Goal: Task Accomplishment & Management: Use online tool/utility

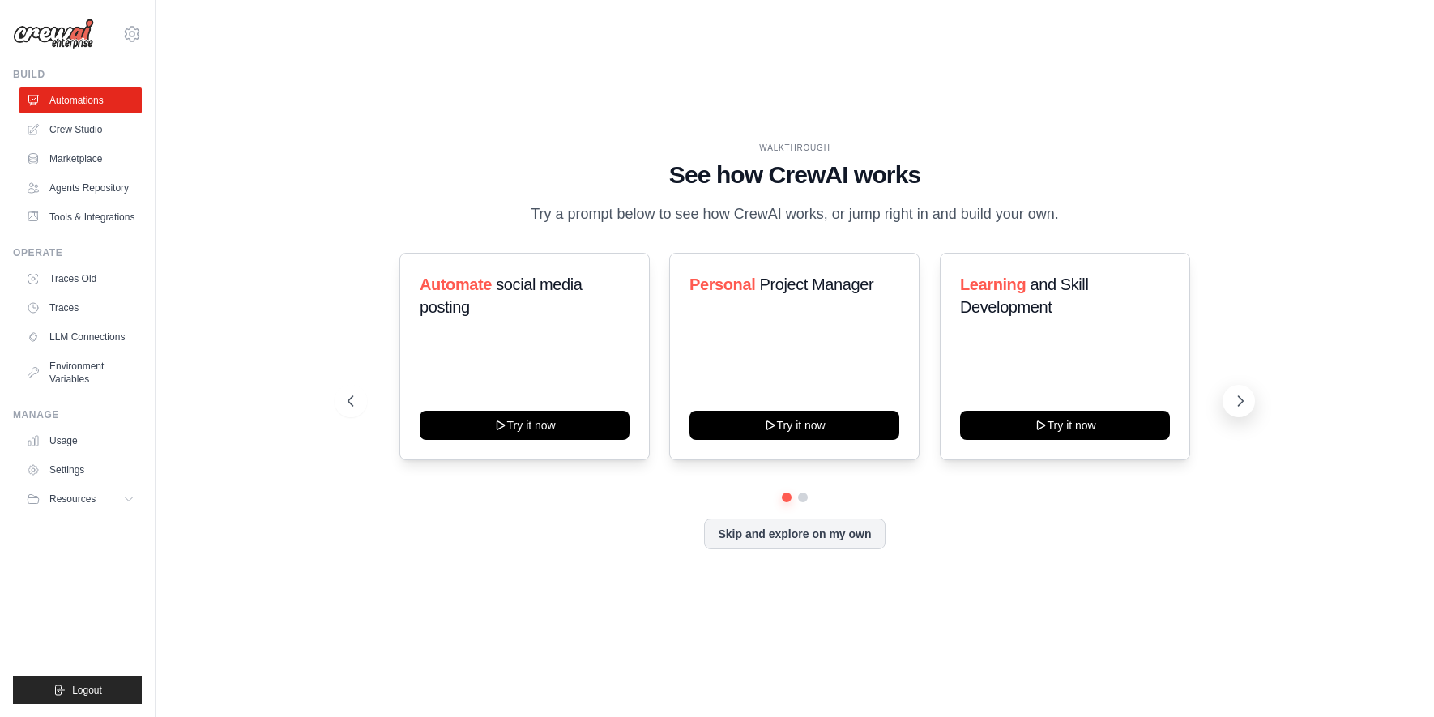
click at [1243, 409] on icon at bounding box center [1240, 401] width 16 height 16
click at [1244, 409] on icon at bounding box center [1240, 401] width 16 height 16
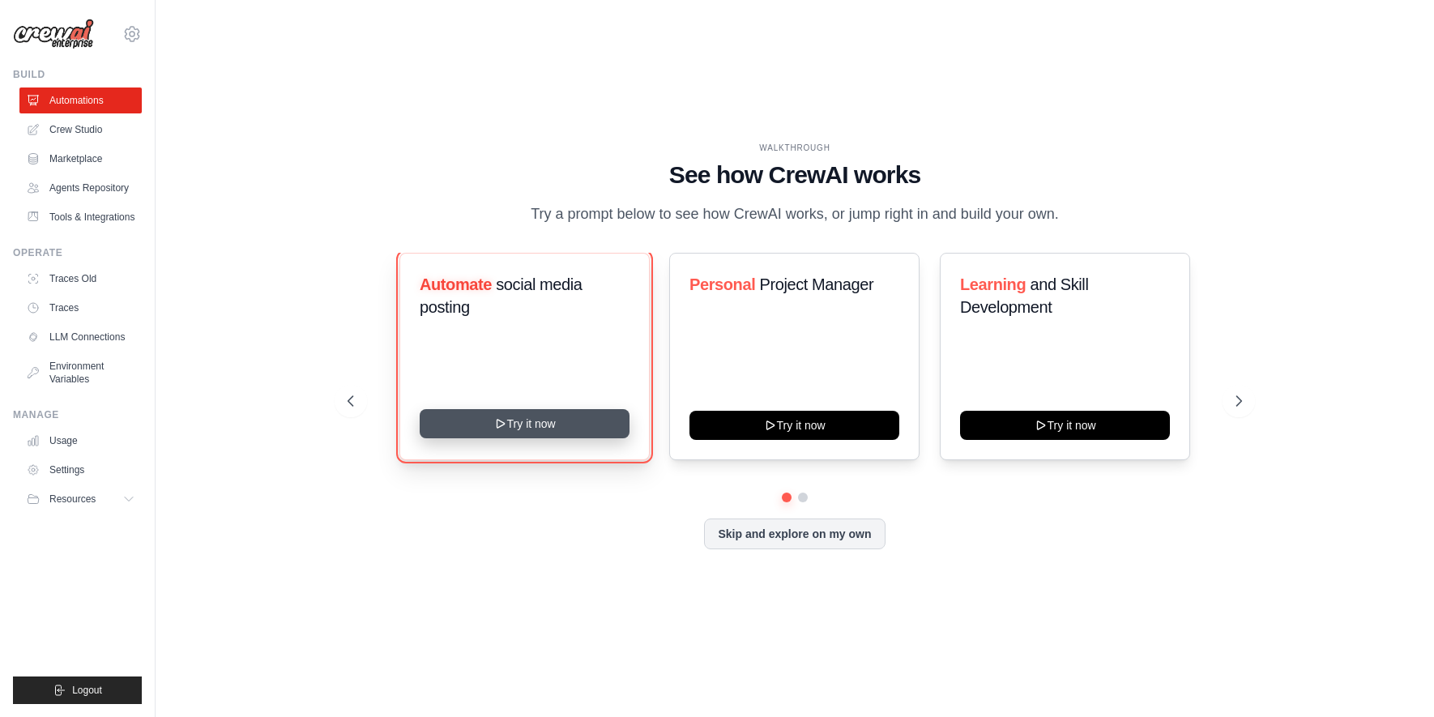
click at [502, 428] on icon at bounding box center [500, 424] width 7 height 8
click at [99, 160] on link "Marketplace" at bounding box center [82, 159] width 122 height 26
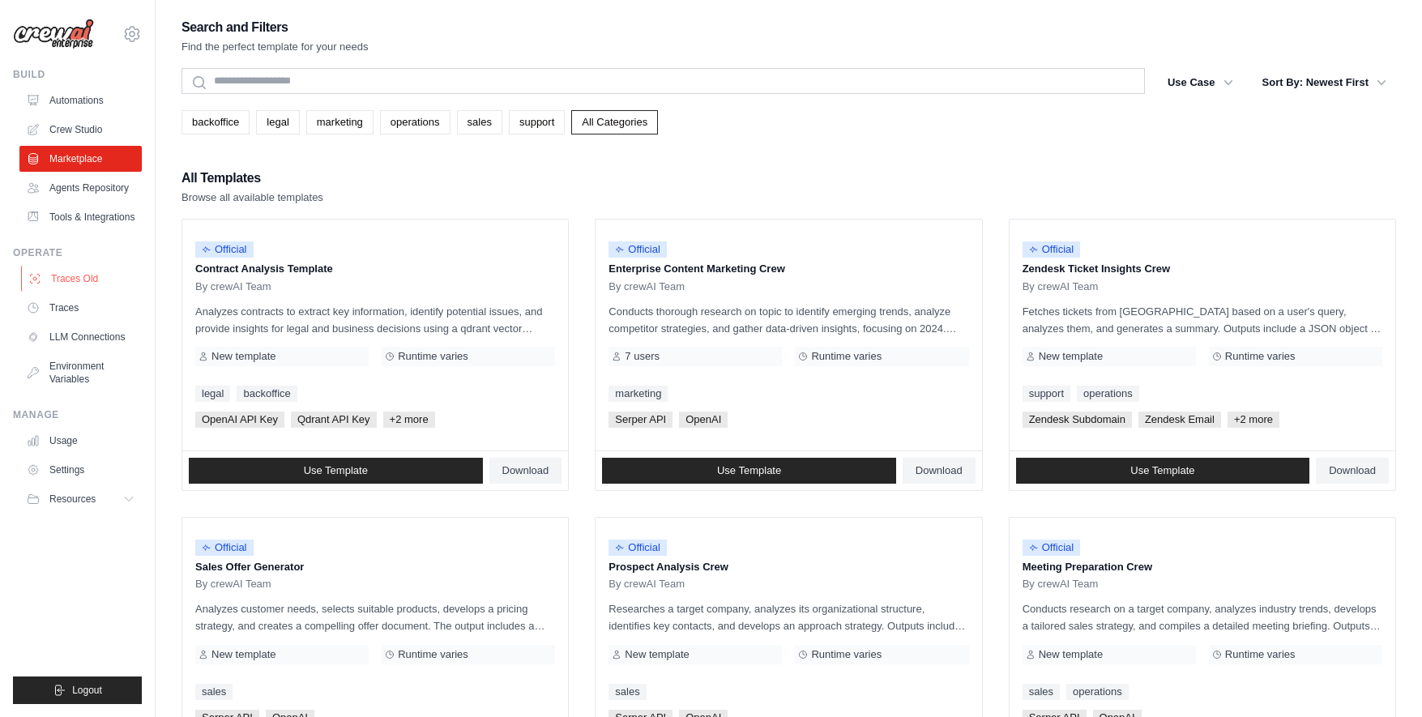
click at [96, 292] on link "Traces Old" at bounding box center [82, 279] width 122 height 26
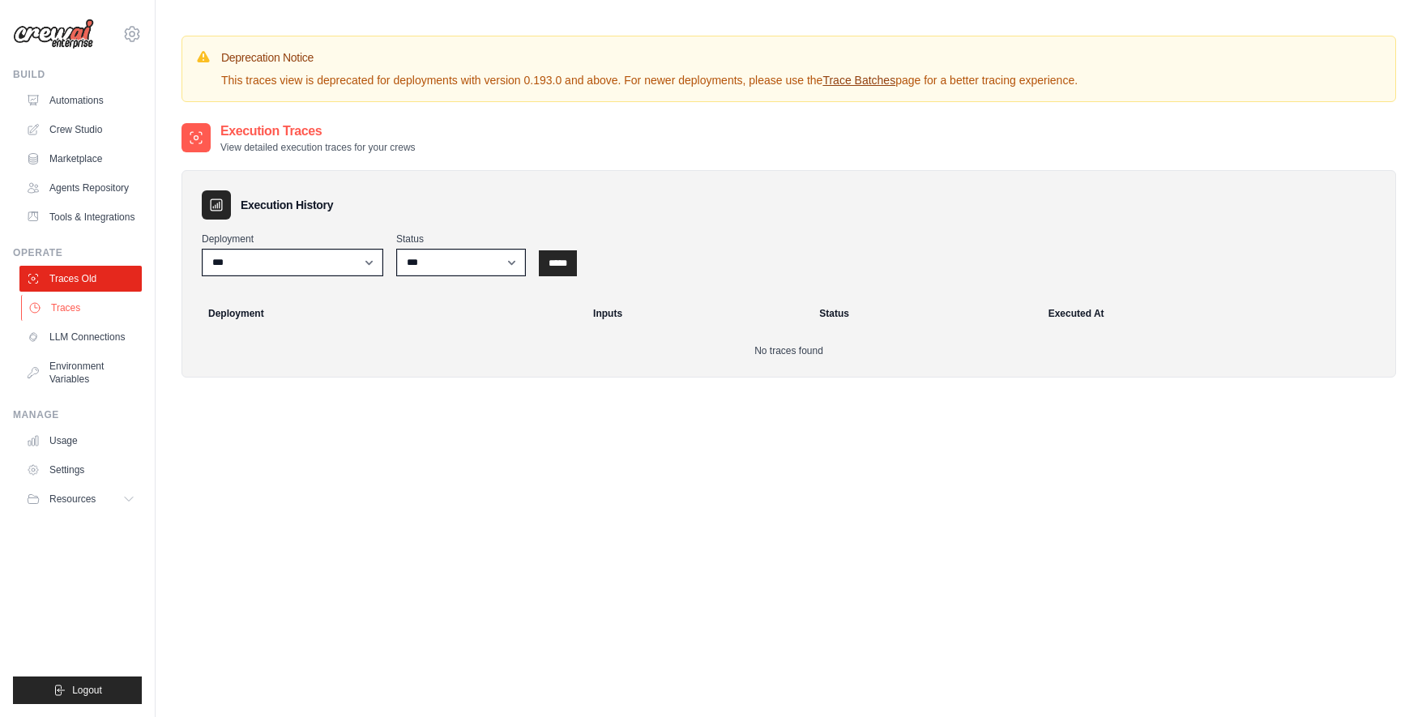
click at [85, 321] on link "Traces" at bounding box center [82, 308] width 122 height 26
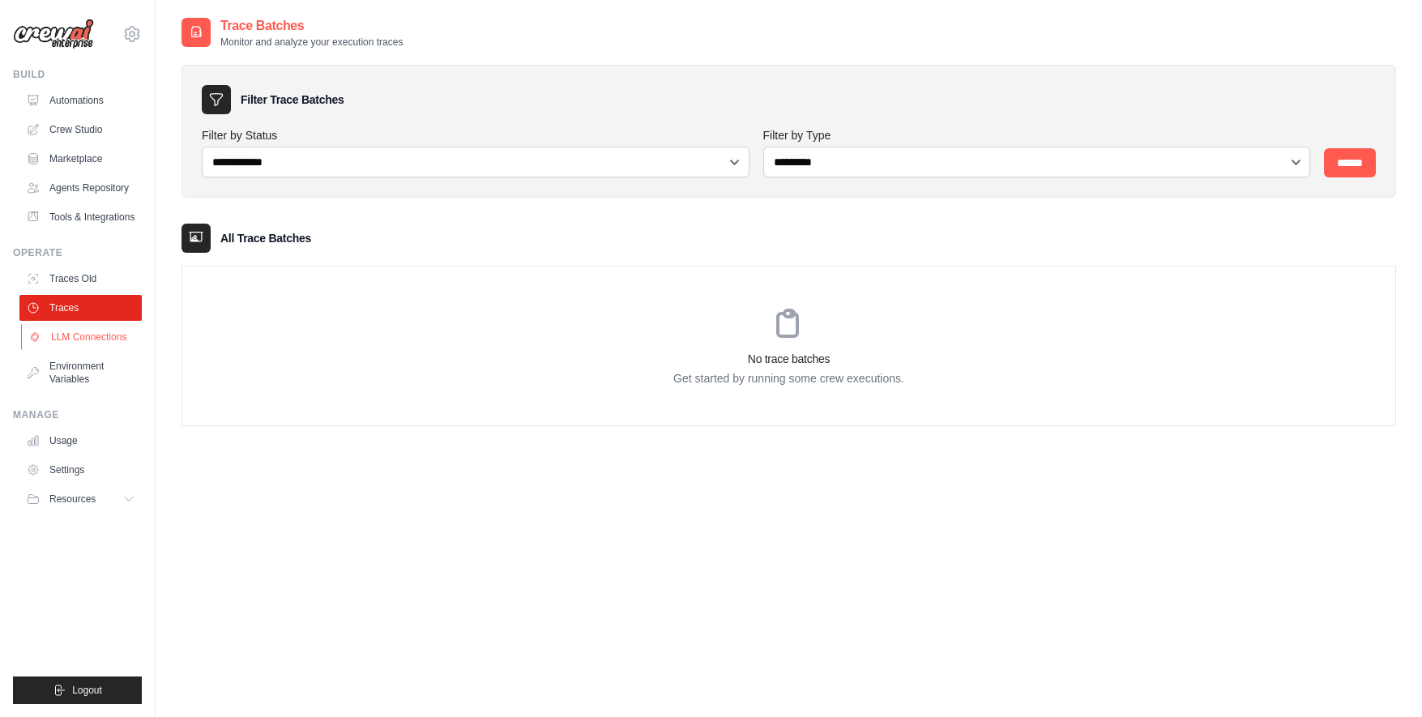
click at [74, 350] on link "LLM Connections" at bounding box center [82, 337] width 122 height 26
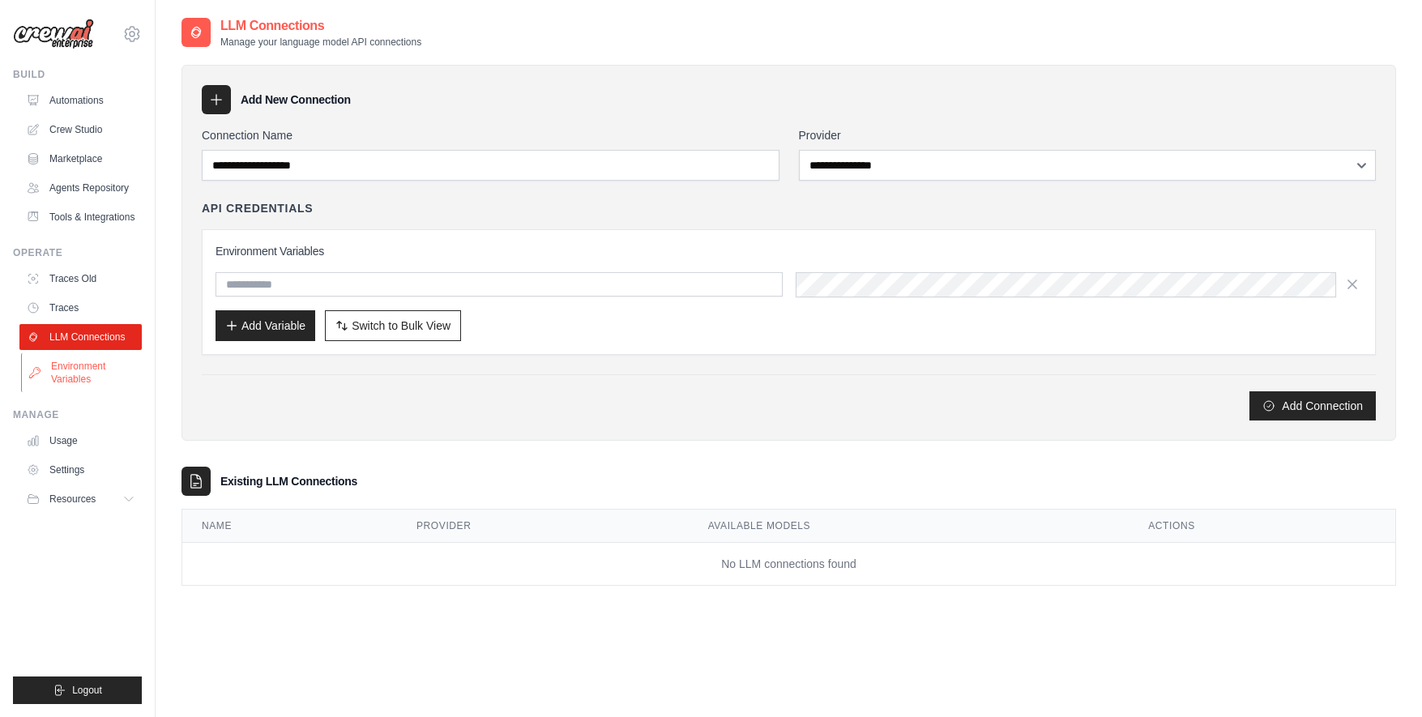
click at [76, 382] on link "Environment Variables" at bounding box center [82, 372] width 122 height 39
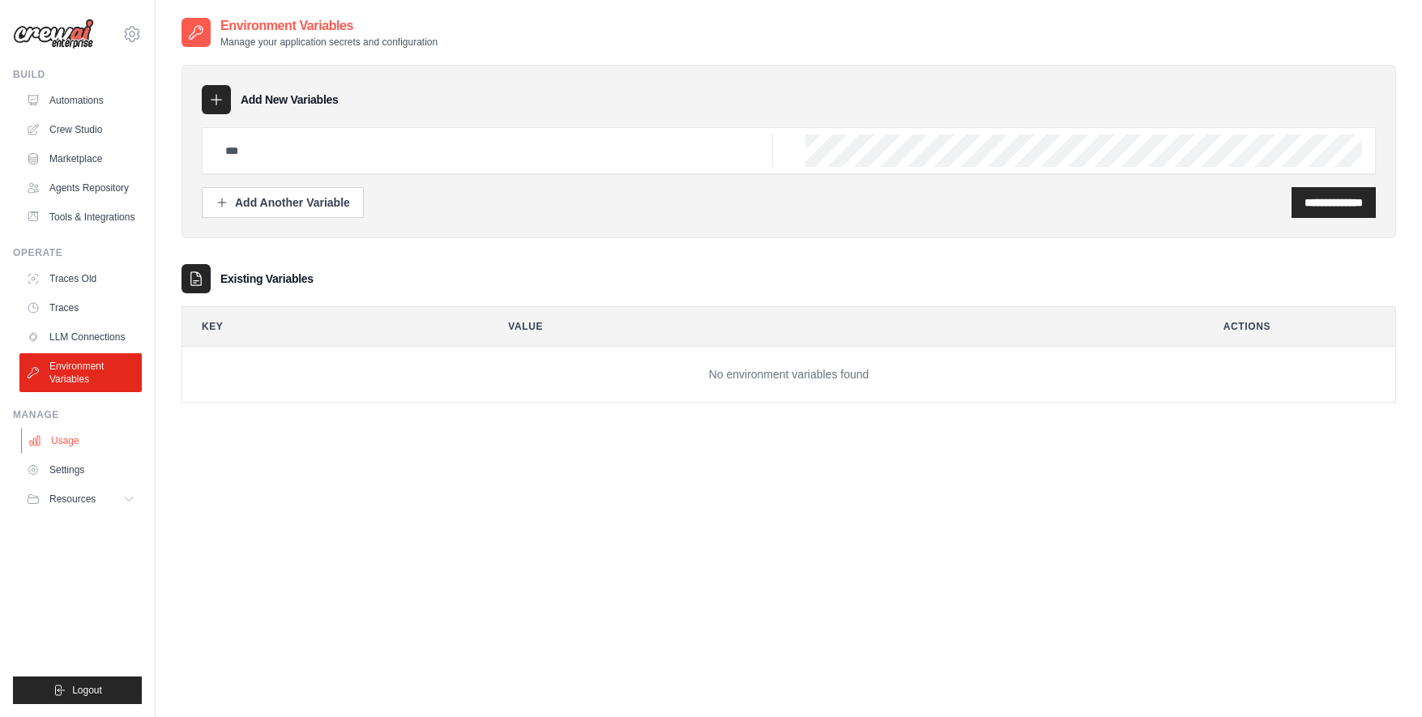
click at [76, 454] on link "Usage" at bounding box center [82, 441] width 122 height 26
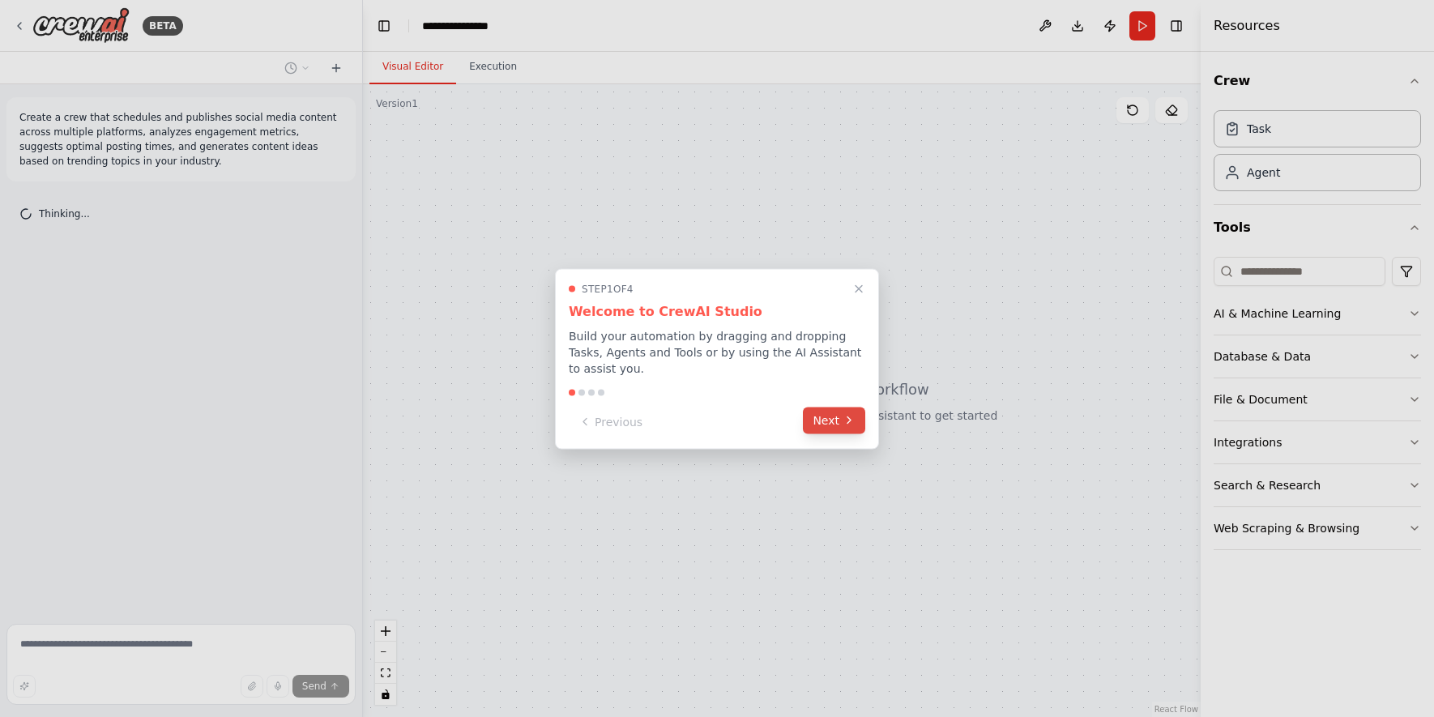
click at [823, 417] on button "Next" at bounding box center [834, 420] width 62 height 27
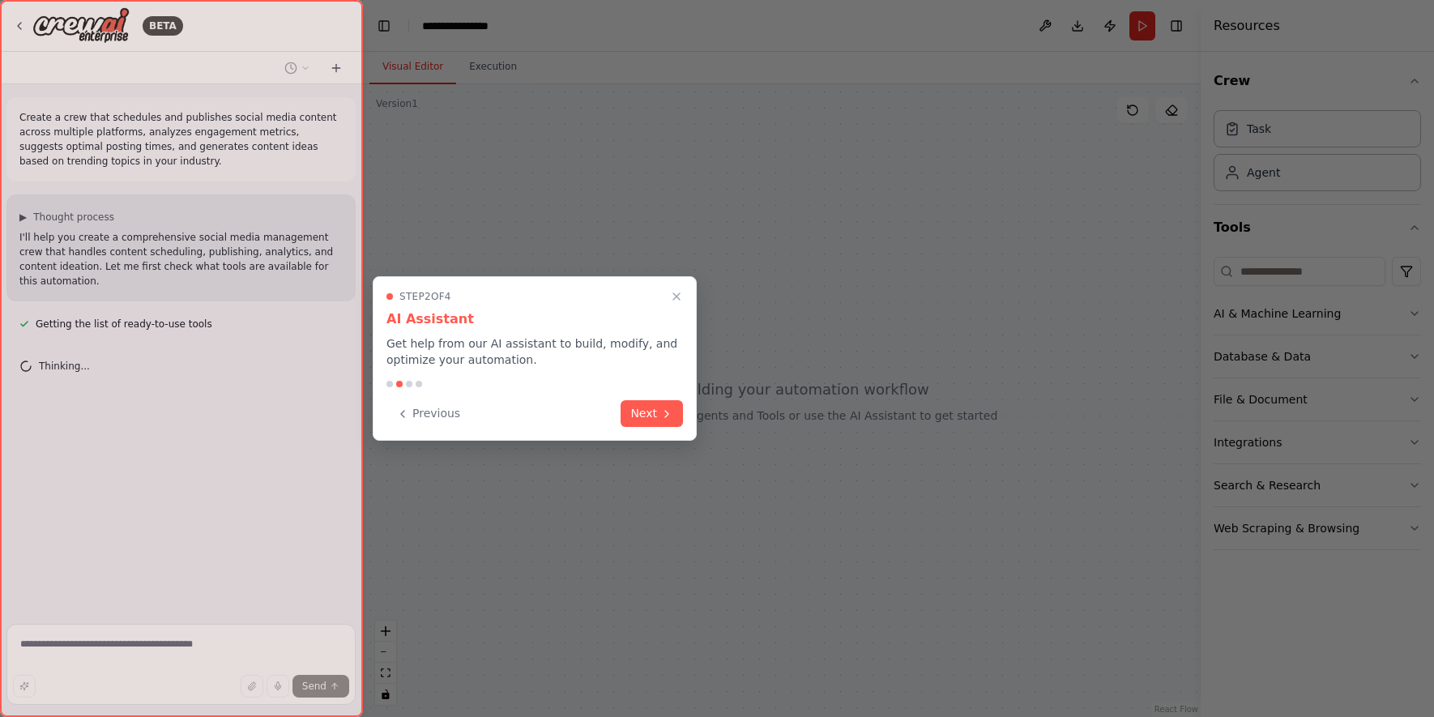
click at [684, 408] on div "Step 2 of 4 AI Assistant Get help from our AI assistant to build, modify, and o…" at bounding box center [535, 358] width 324 height 164
click at [606, 425] on div "Previous Next" at bounding box center [535, 413] width 297 height 27
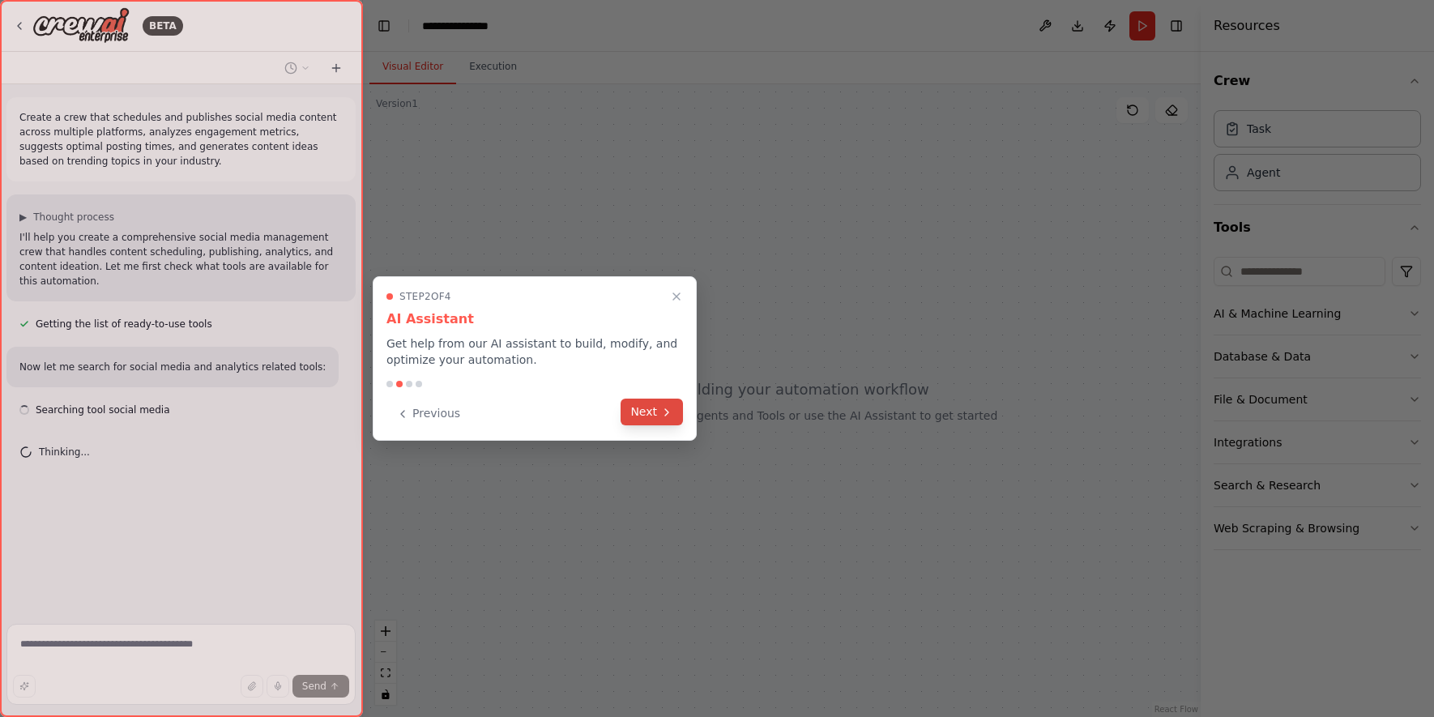
click at [634, 417] on button "Next" at bounding box center [652, 412] width 62 height 27
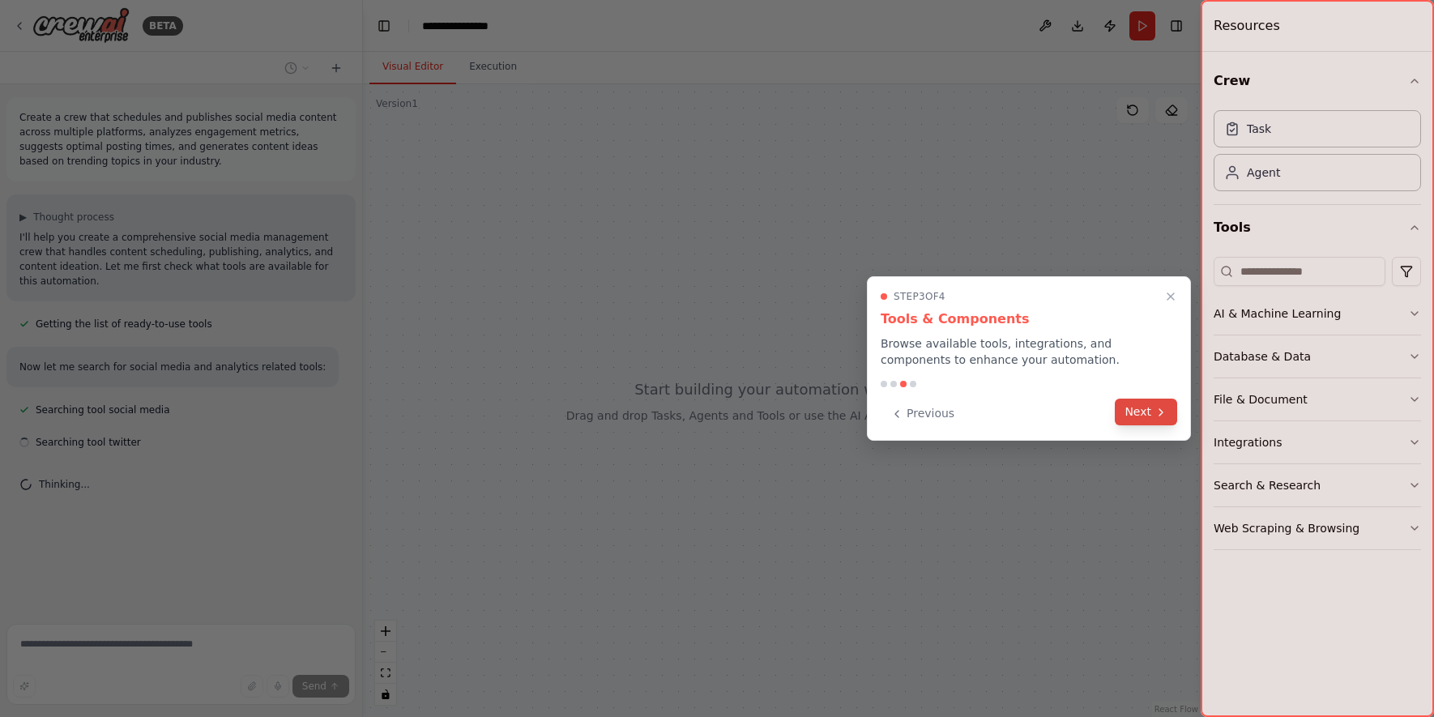
click at [1145, 406] on button "Next" at bounding box center [1146, 412] width 62 height 27
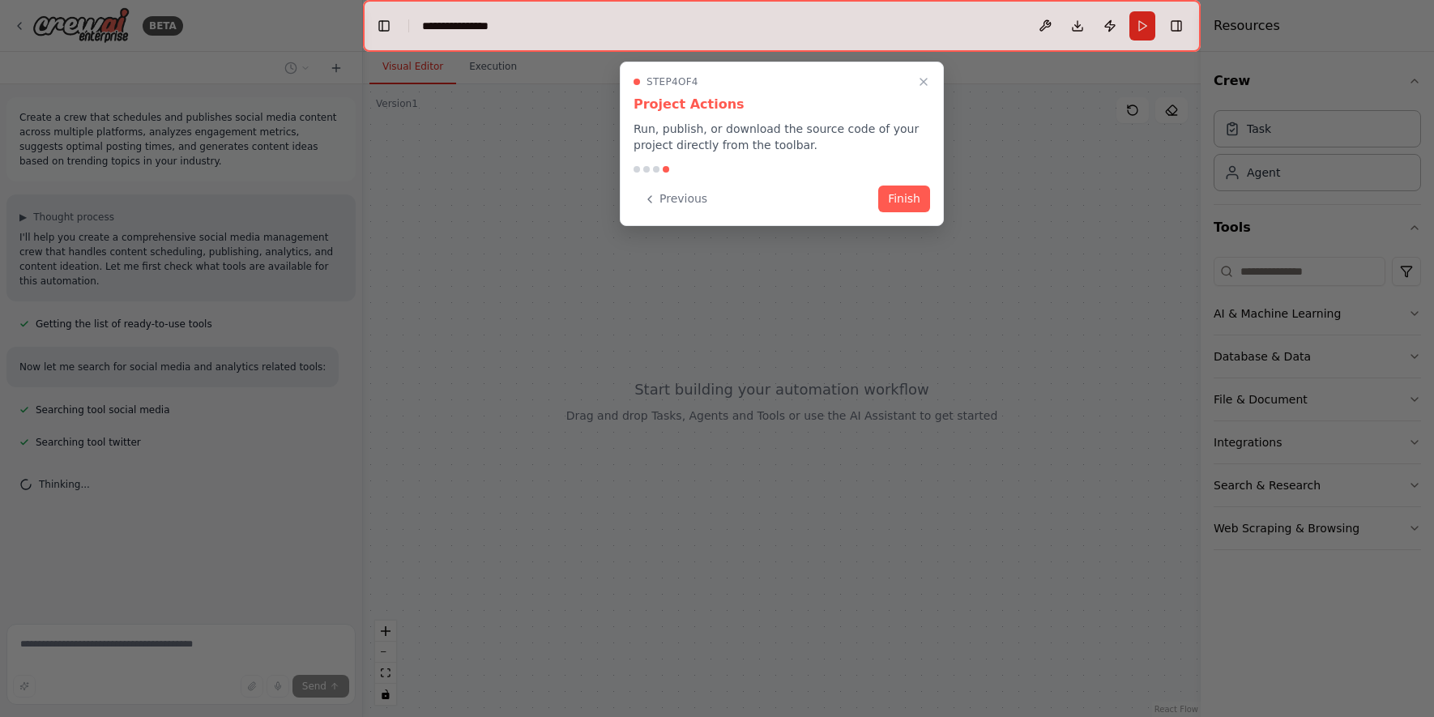
click at [930, 199] on div "Step 4 of 4 Project Actions Run, publish, or download the source code of your p…" at bounding box center [782, 144] width 324 height 164
click at [891, 211] on div "Previous Finish" at bounding box center [782, 199] width 297 height 27
click at [903, 197] on button "Finish" at bounding box center [904, 197] width 52 height 27
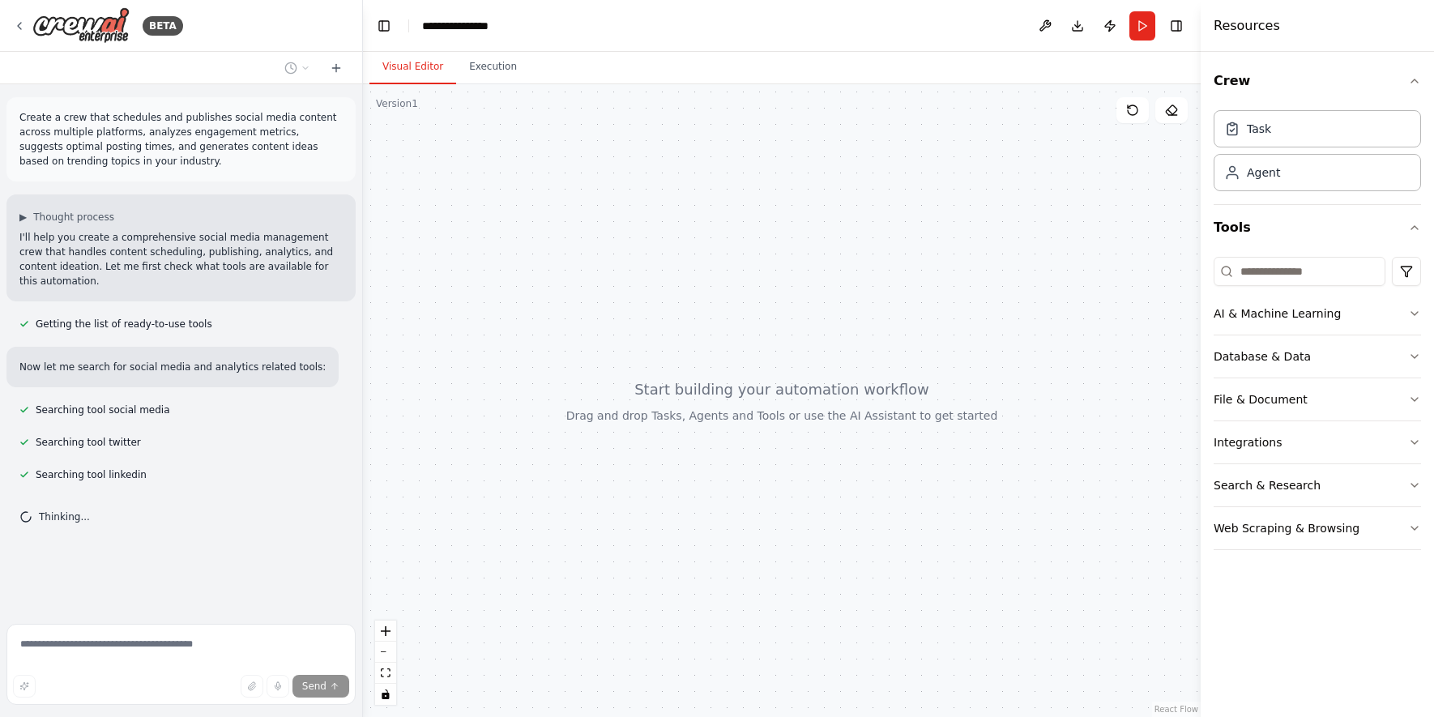
click at [515, 339] on div at bounding box center [782, 400] width 838 height 633
click at [1289, 176] on div "Agent" at bounding box center [1317, 171] width 207 height 37
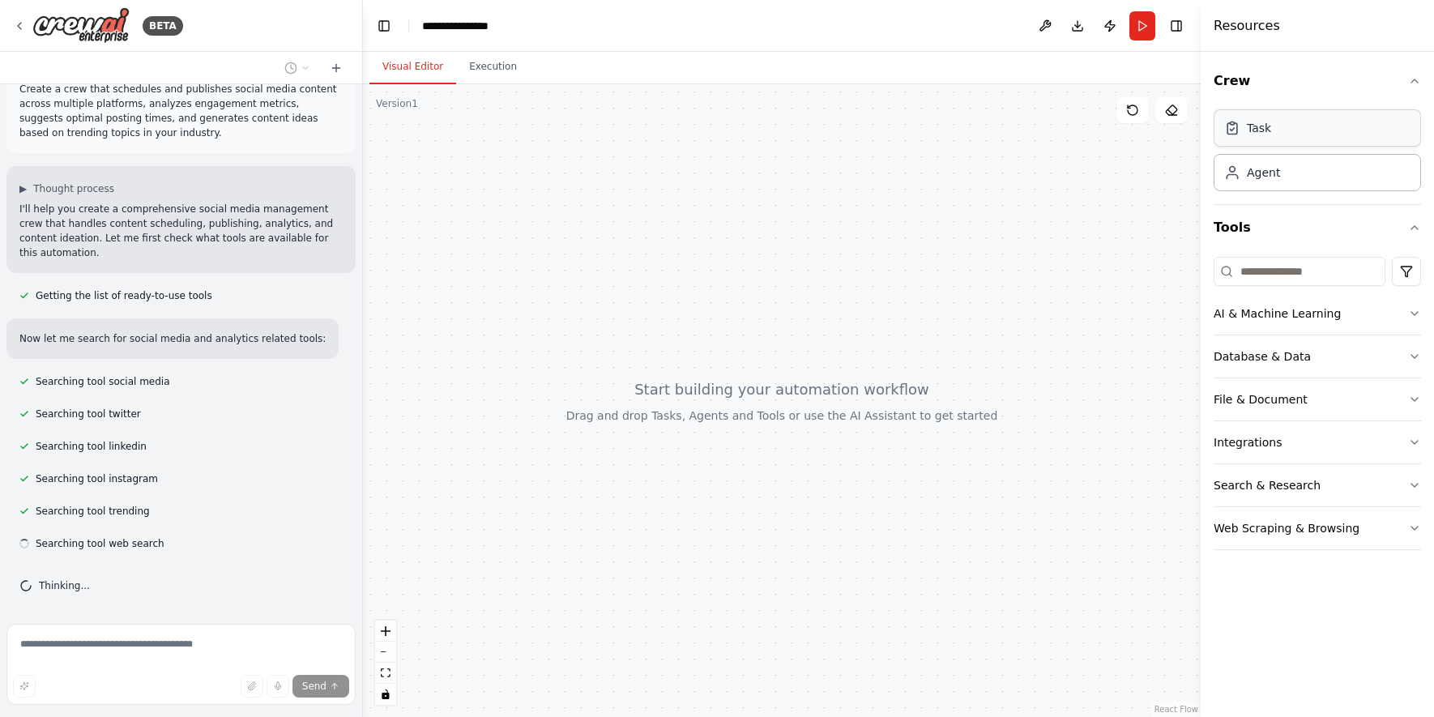
click at [1286, 139] on div "Task" at bounding box center [1317, 127] width 207 height 37
click at [1281, 167] on div "Agent" at bounding box center [1317, 171] width 207 height 37
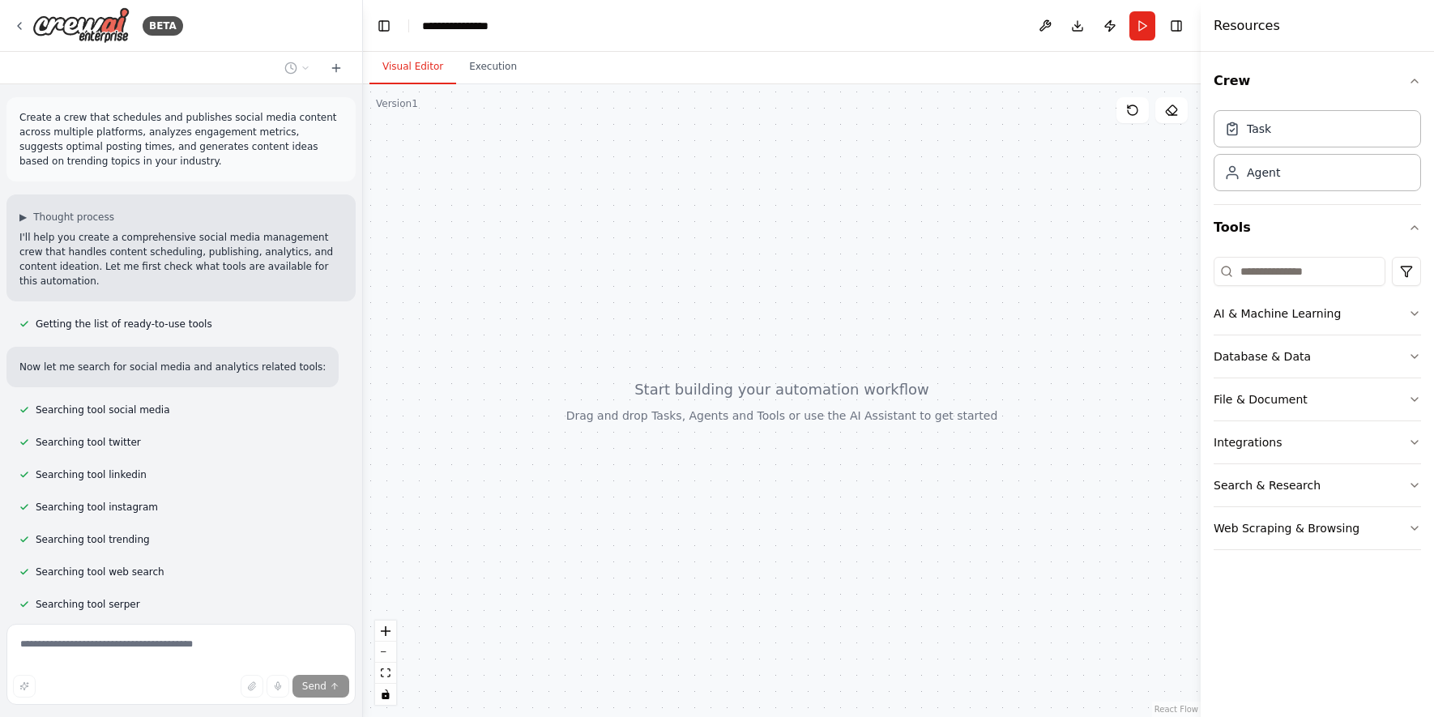
scroll to position [179, 0]
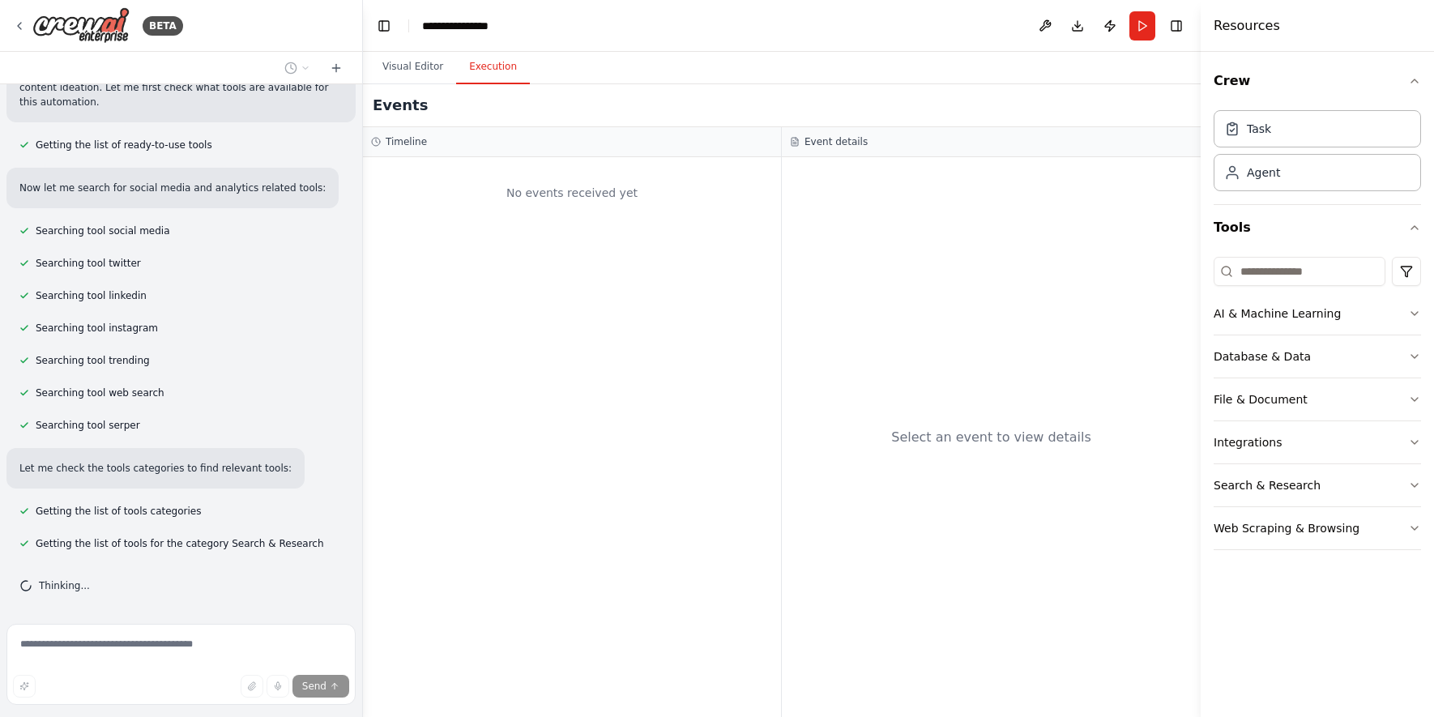
click at [485, 70] on button "Execution" at bounding box center [493, 67] width 74 height 34
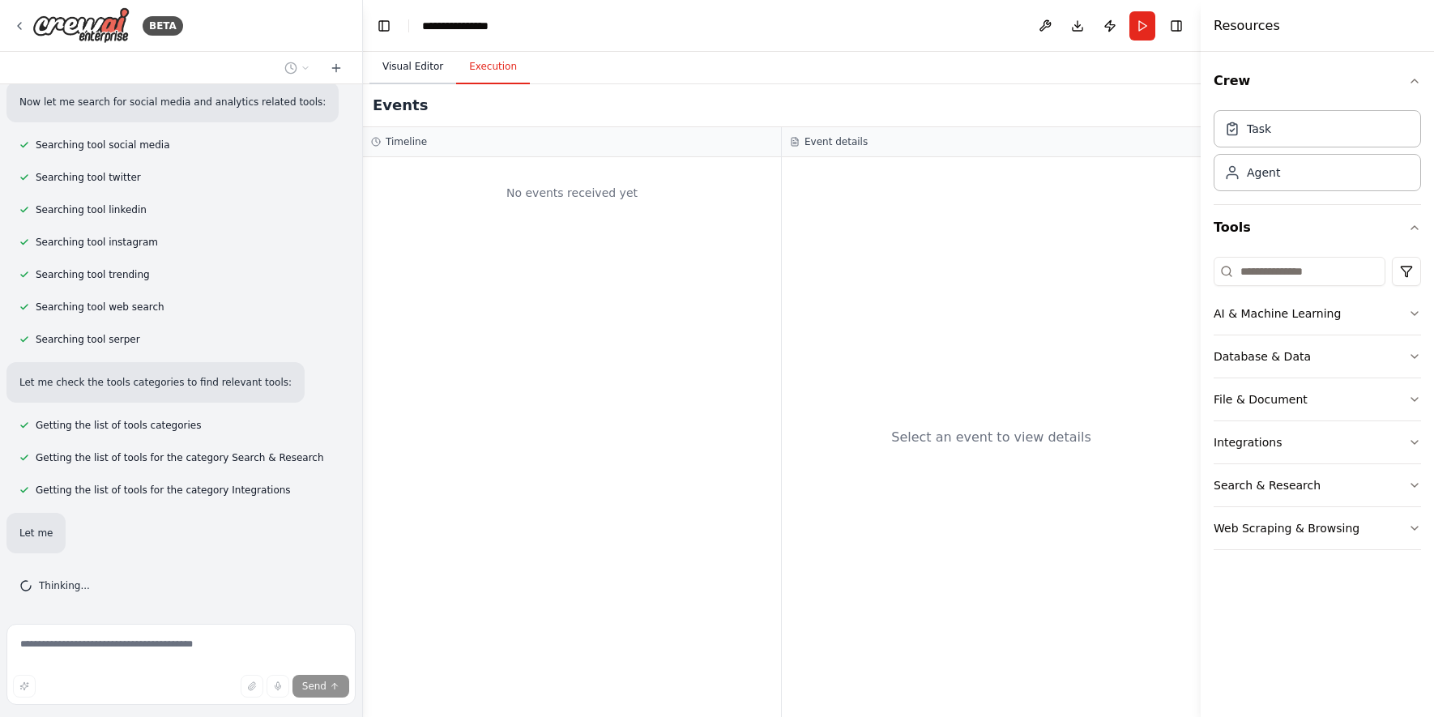
scroll to position [310, 0]
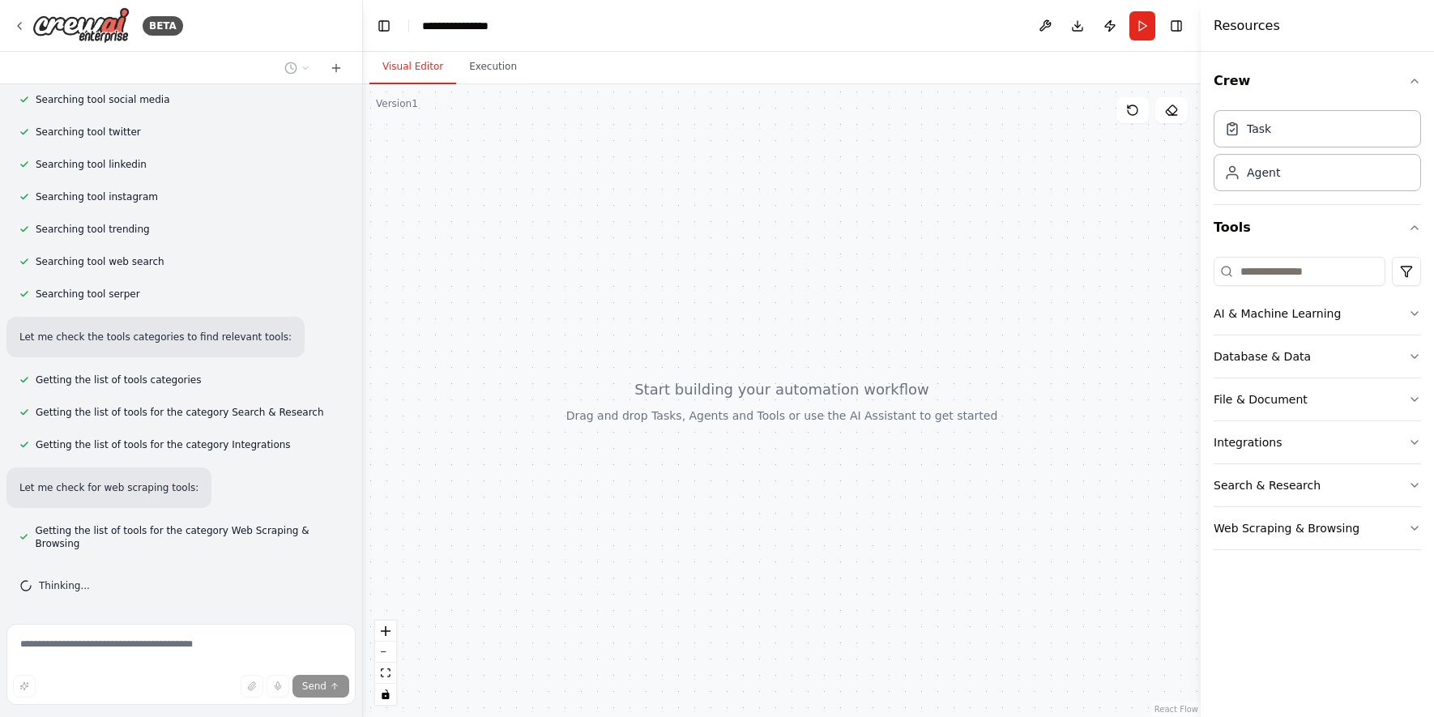
click at [400, 70] on button "Visual Editor" at bounding box center [413, 67] width 87 height 34
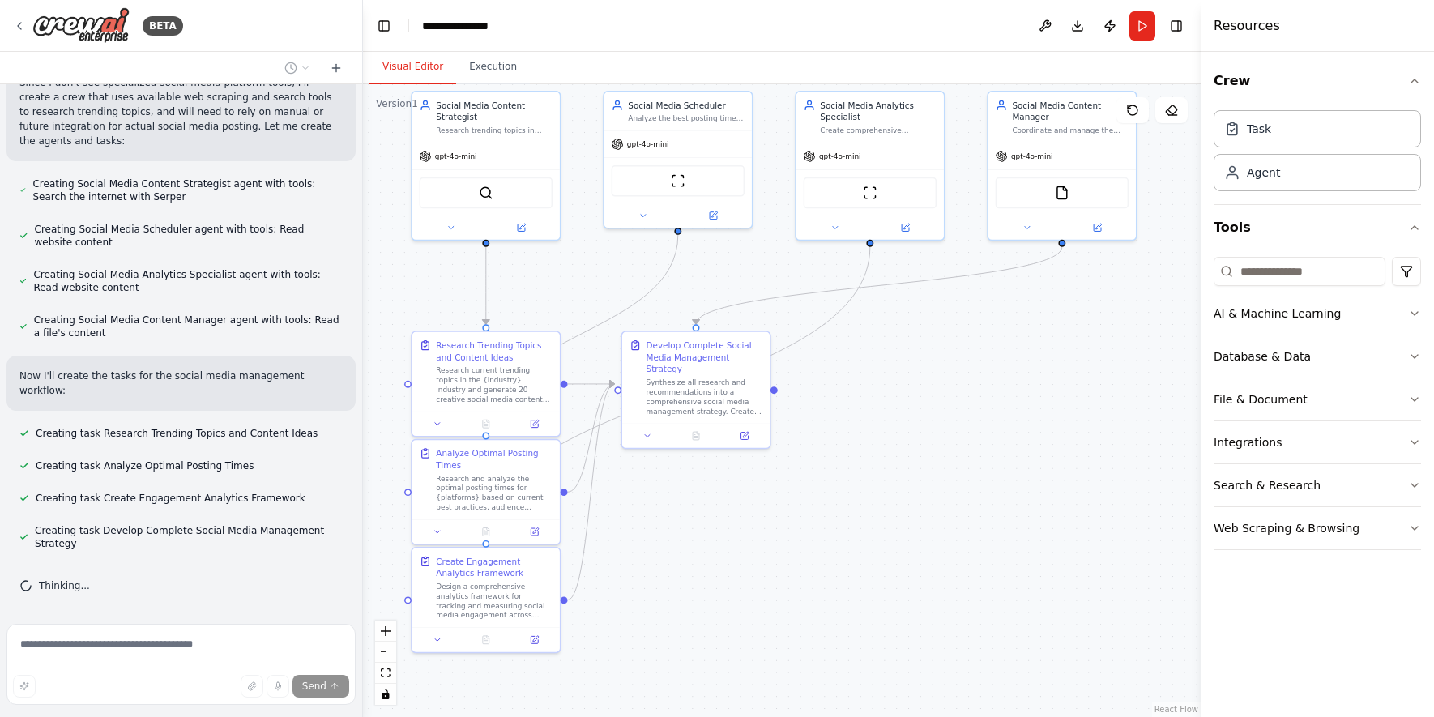
scroll to position [1001, 0]
drag, startPoint x: 599, startPoint y: 176, endPoint x: 579, endPoint y: 41, distance: 135.9
click at [579, 41] on main "**********" at bounding box center [782, 358] width 838 height 717
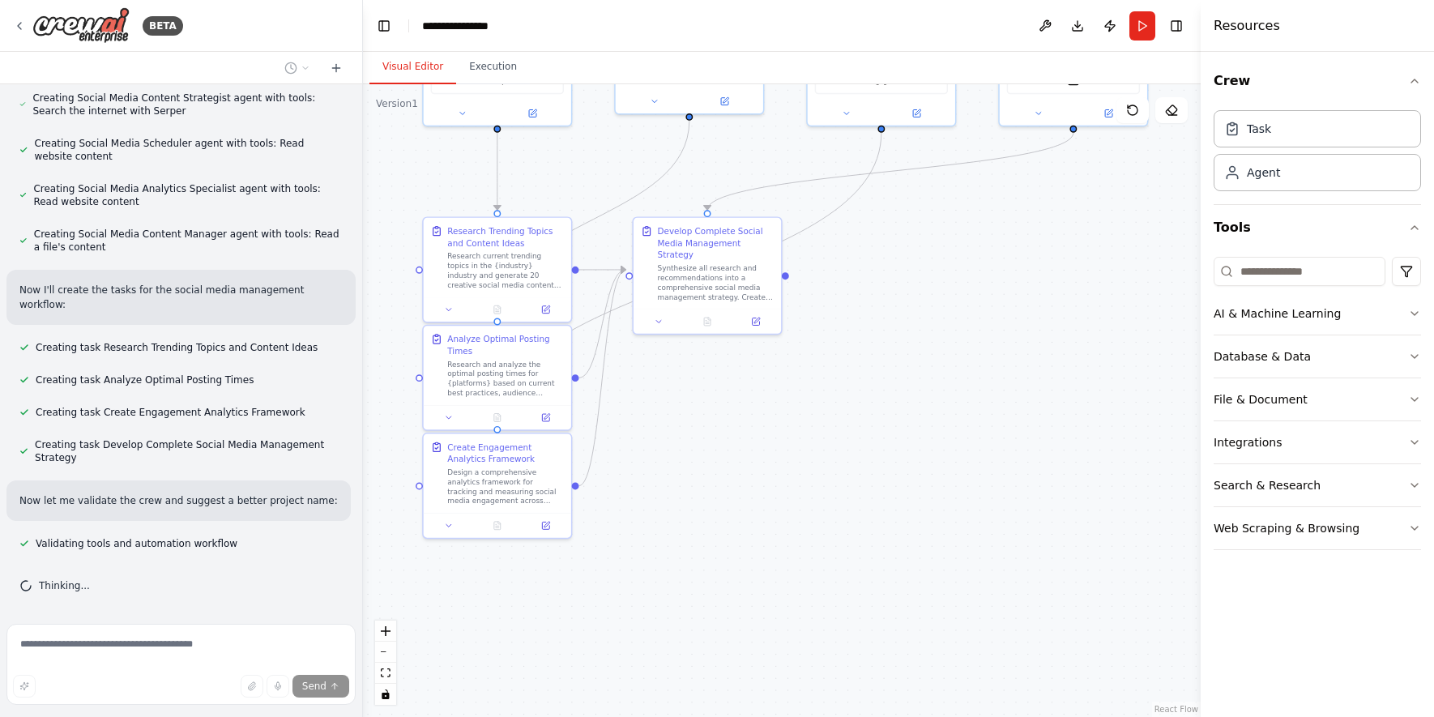
drag, startPoint x: 777, startPoint y: 522, endPoint x: 788, endPoint y: 415, distance: 107.5
click at [788, 415] on div ".deletable-edge-delete-btn { width: 20px; height: 20px; border: 0px solid #ffff…" at bounding box center [782, 400] width 838 height 633
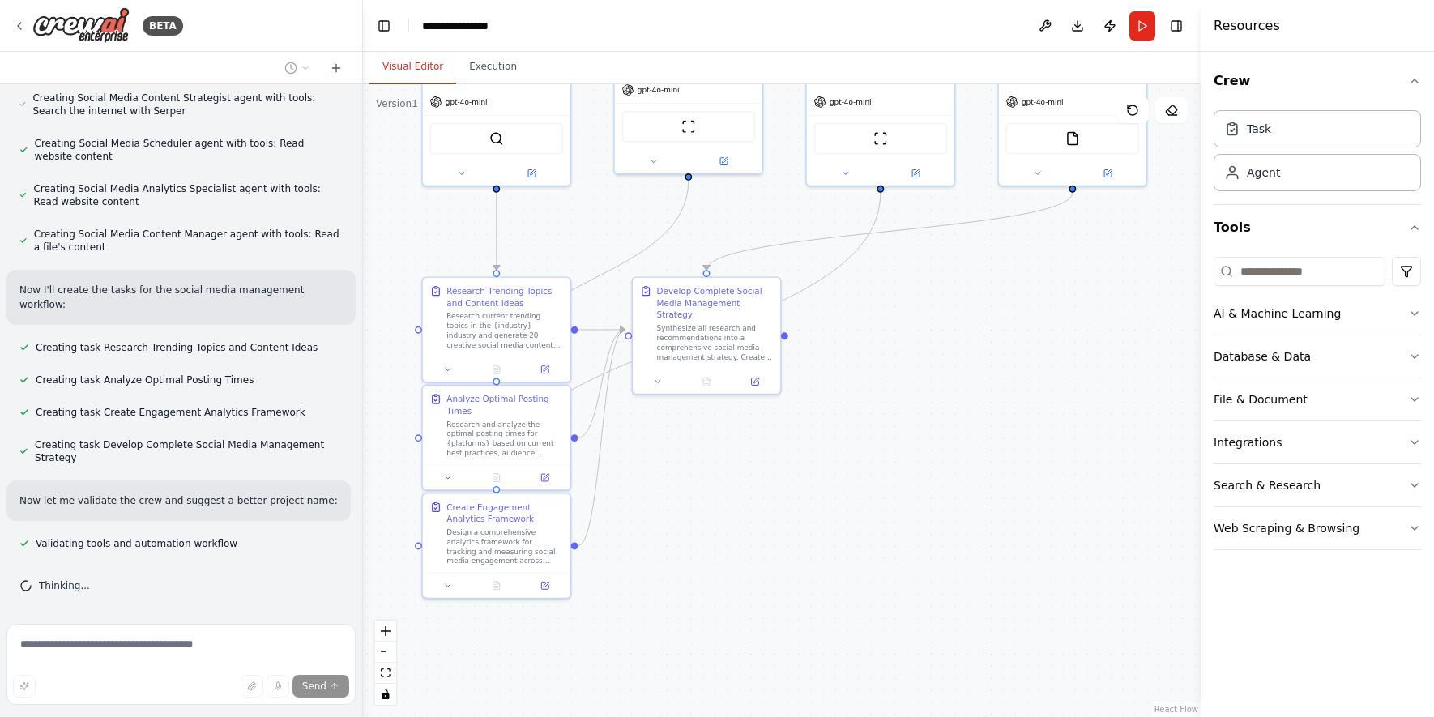
scroll to position [1033, 0]
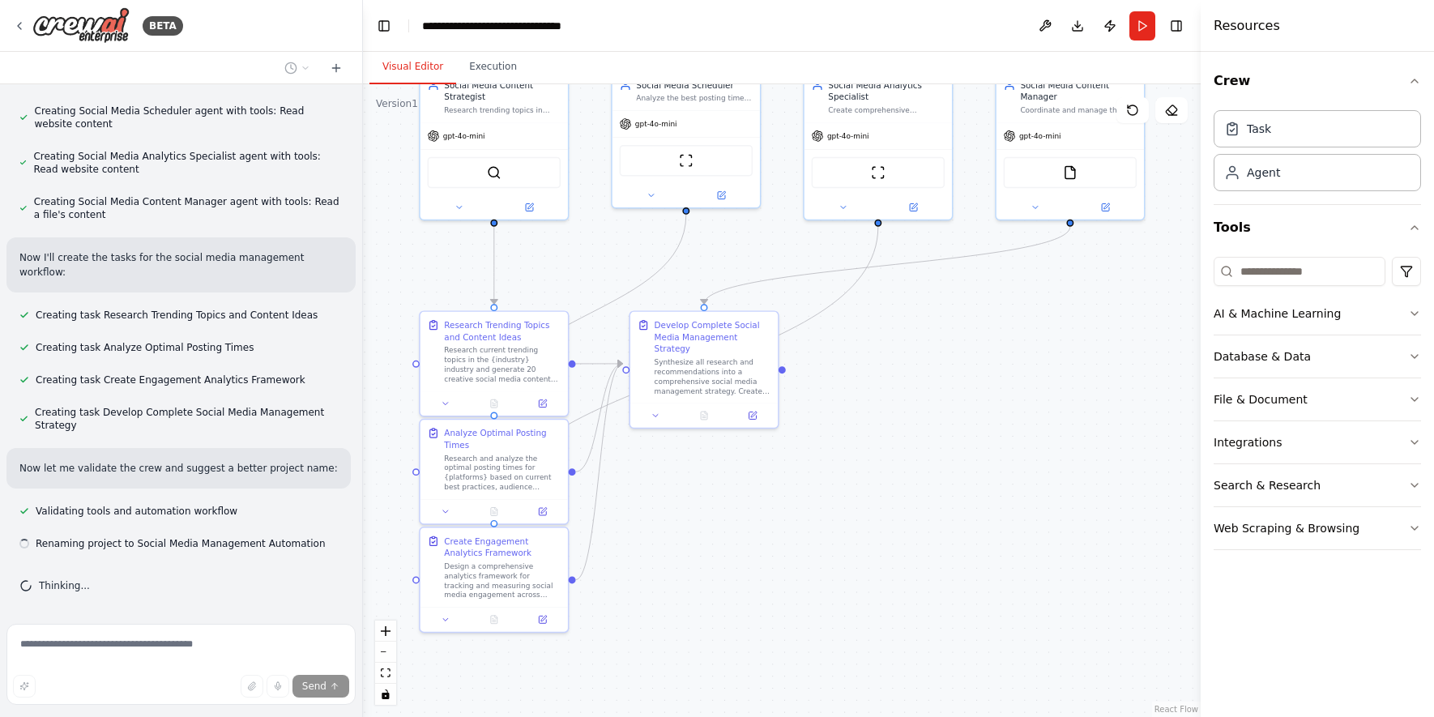
drag, startPoint x: 993, startPoint y: 308, endPoint x: 989, endPoint y: 402, distance: 94.1
click at [989, 402] on div ".deletable-edge-delete-btn { width: 20px; height: 20px; border: 0px solid #ffff…" at bounding box center [782, 400] width 838 height 633
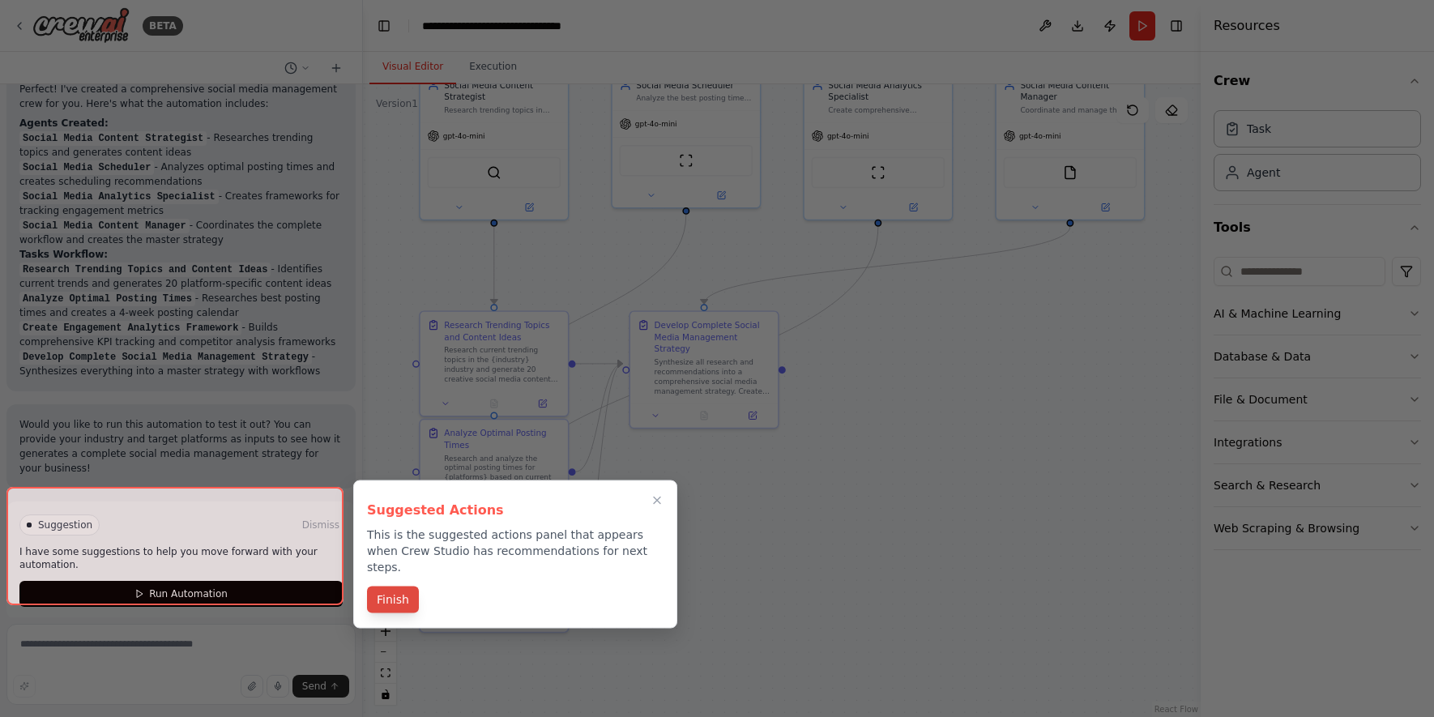
click at [401, 590] on button "Finish" at bounding box center [393, 600] width 52 height 27
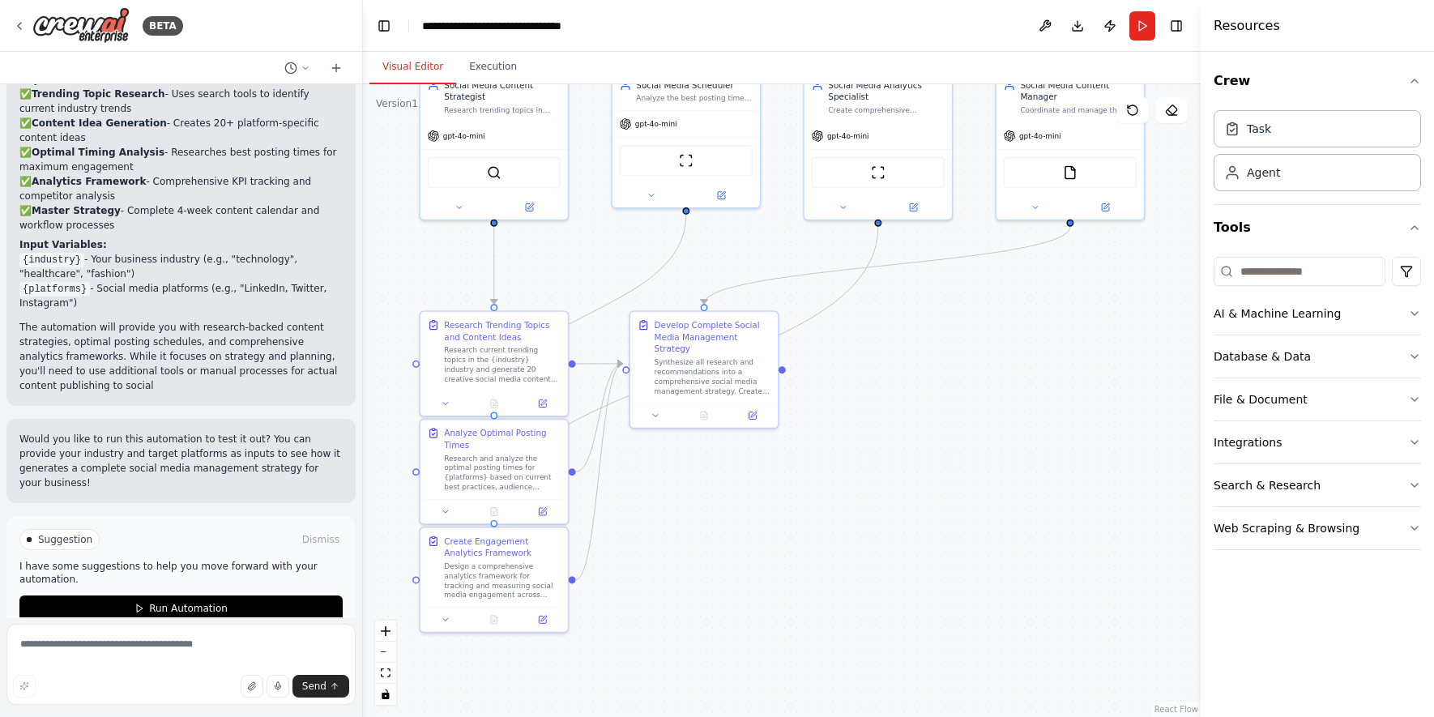
scroll to position [1852, 0]
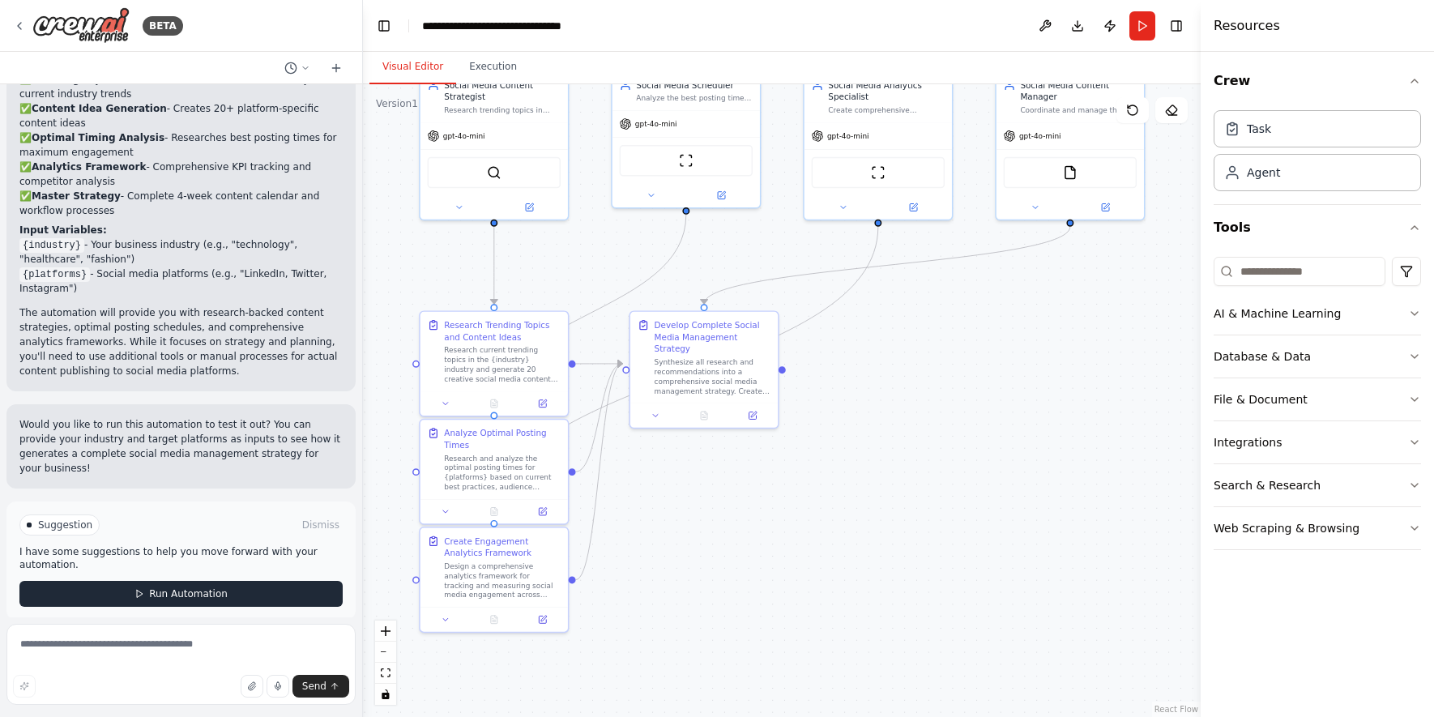
click at [159, 592] on button "Run Automation" at bounding box center [180, 594] width 323 height 26
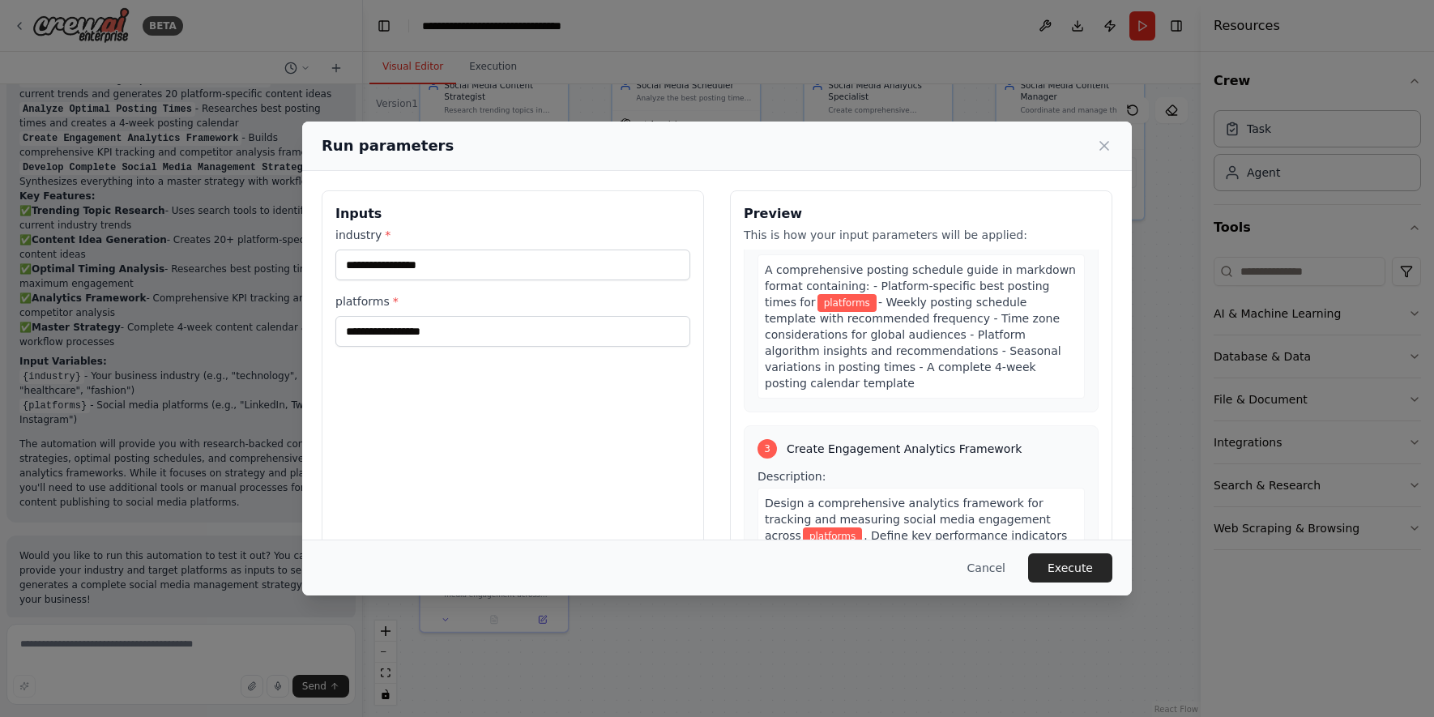
scroll to position [0, 0]
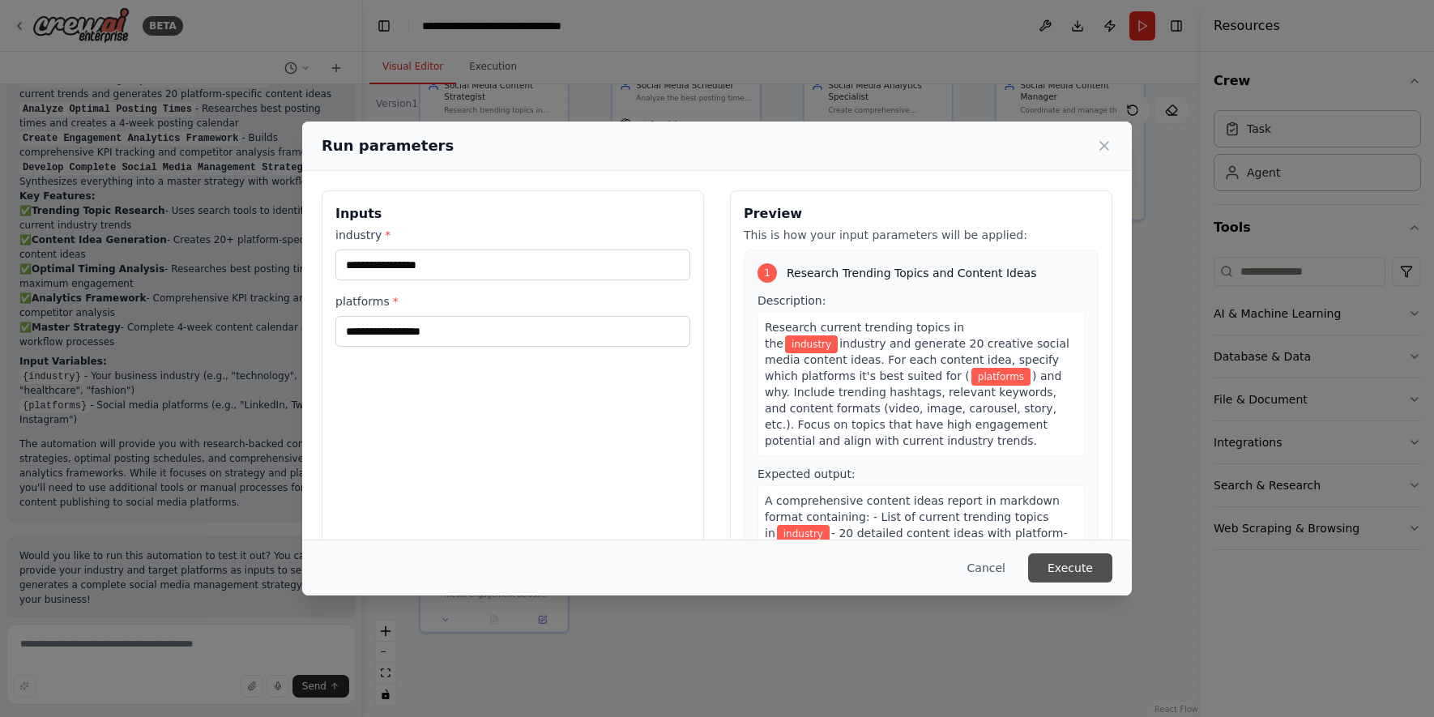
click at [1053, 559] on button "Execute" at bounding box center [1070, 567] width 84 height 29
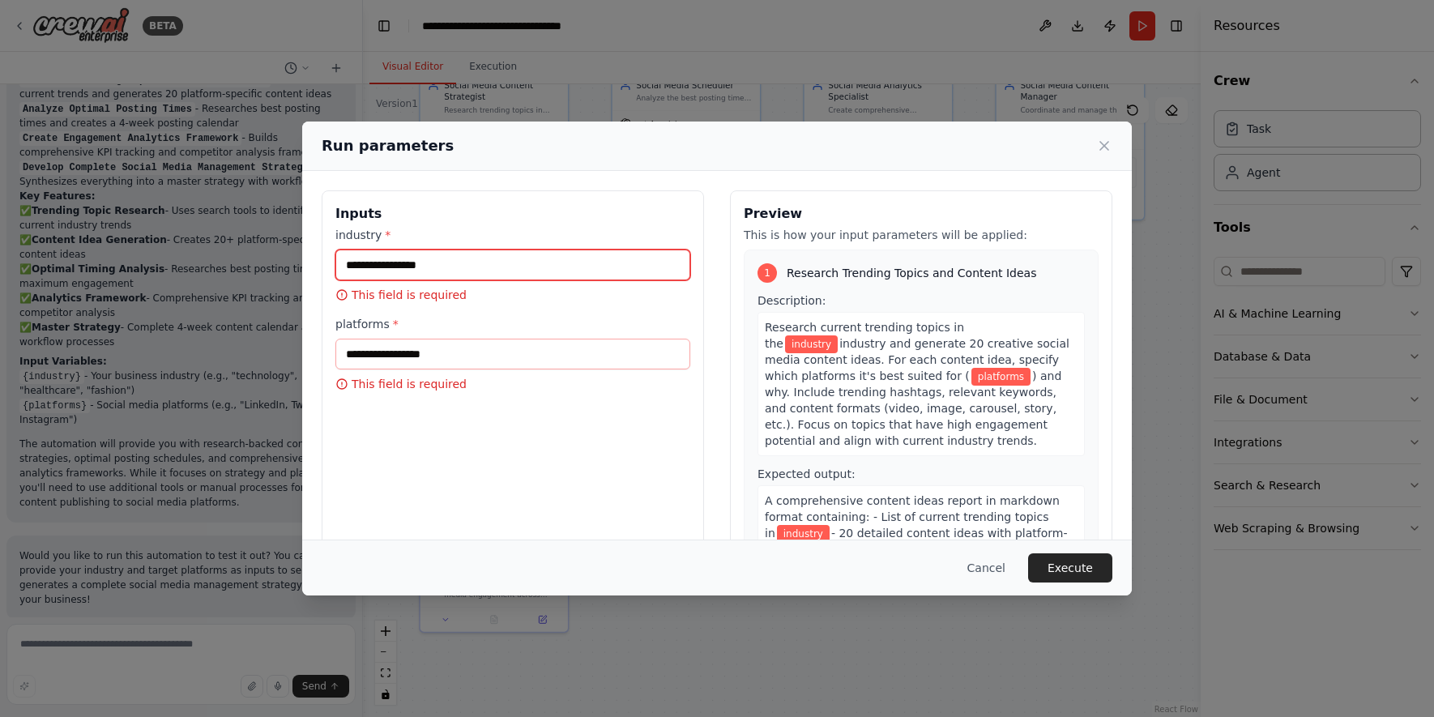
click at [350, 254] on input "industry *" at bounding box center [512, 265] width 355 height 31
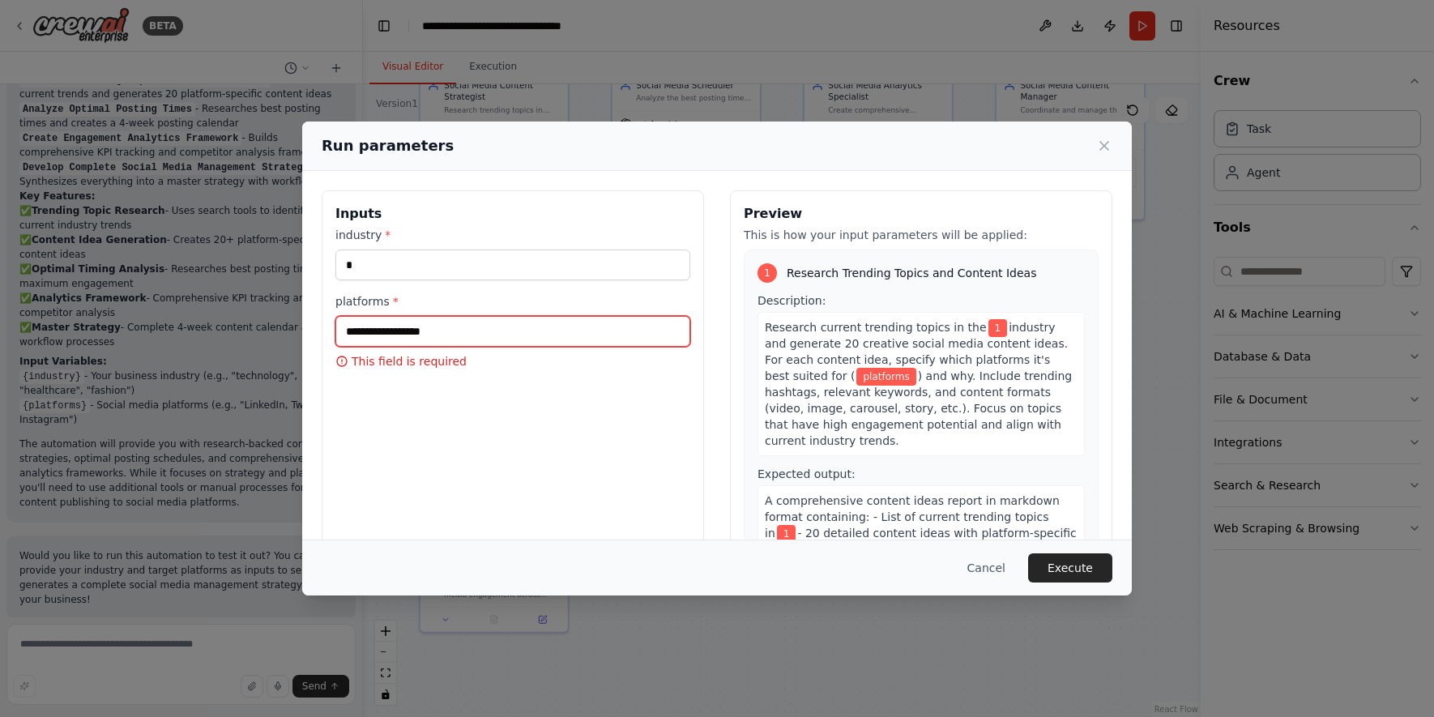
click at [381, 335] on input "platforms *" at bounding box center [512, 331] width 355 height 31
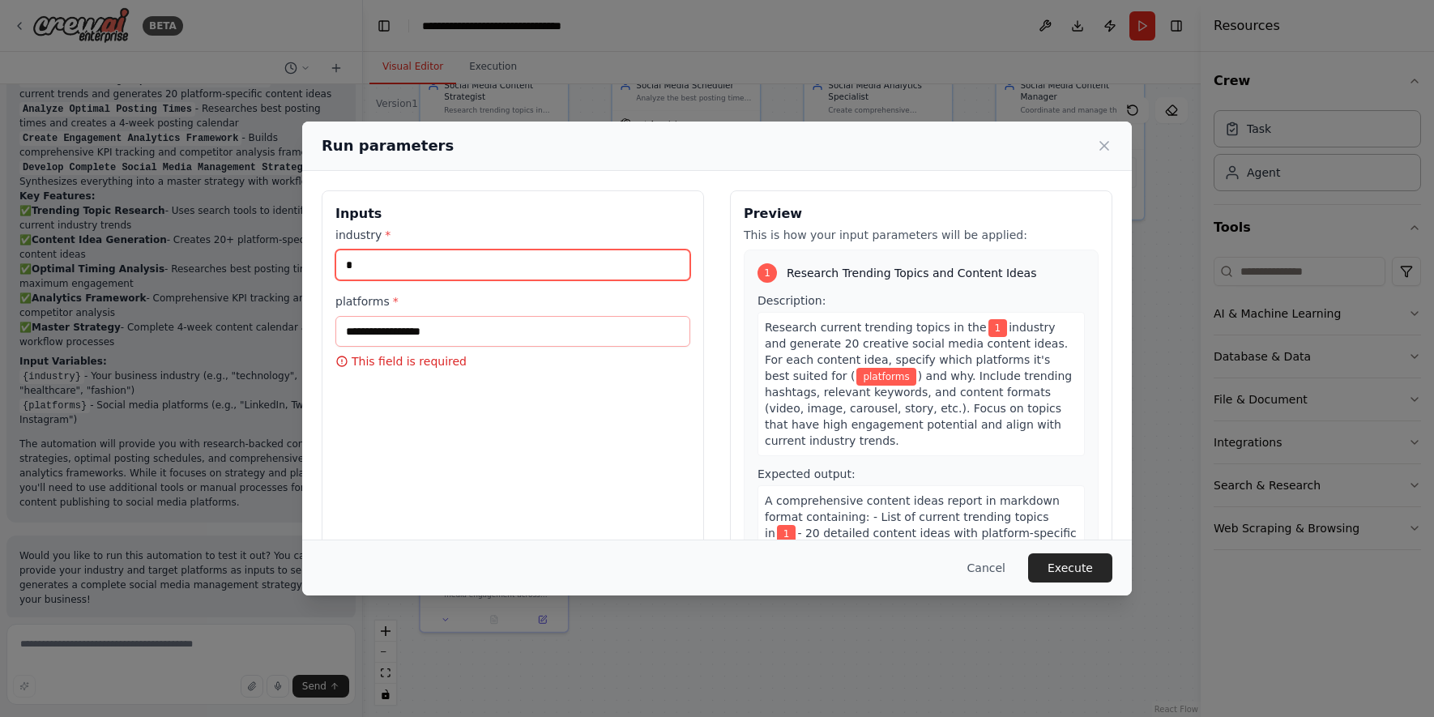
click at [378, 269] on input "*" at bounding box center [512, 265] width 355 height 31
type input "**"
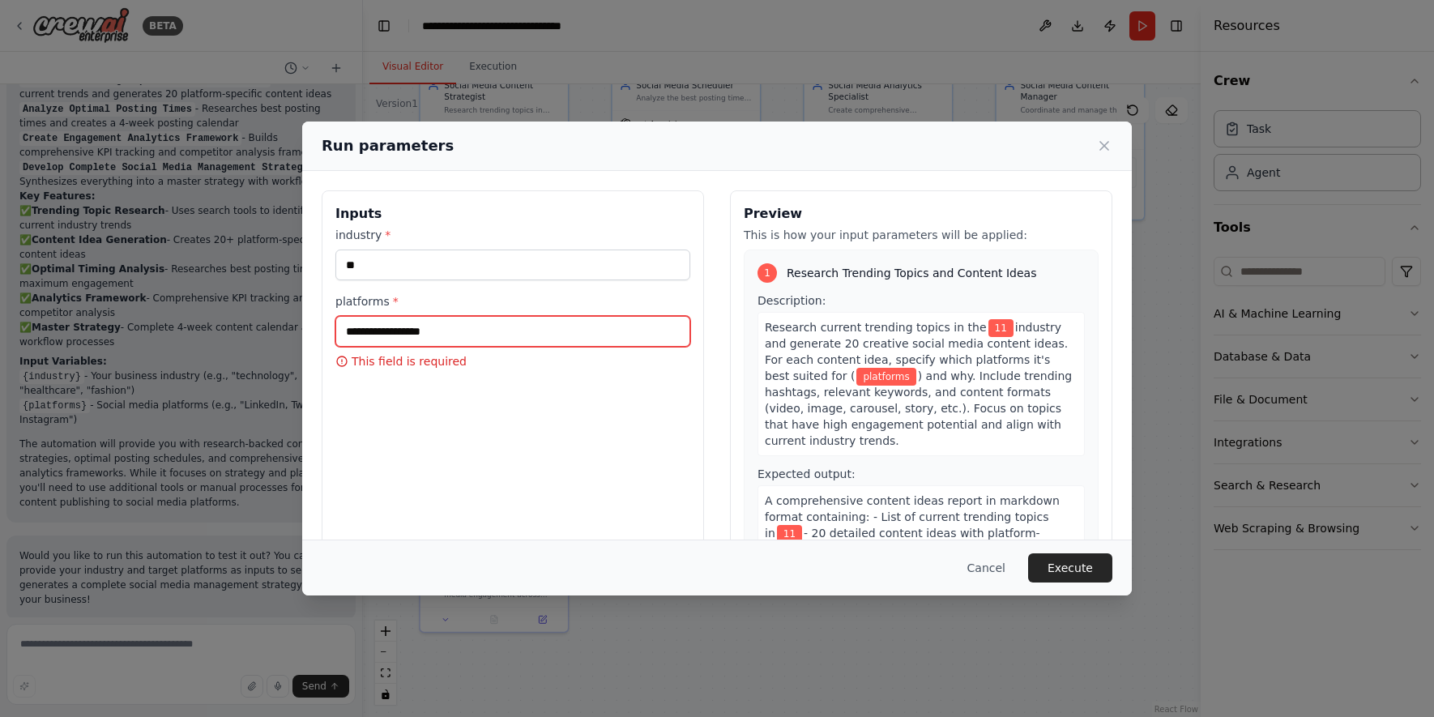
click at [379, 324] on input "platforms *" at bounding box center [512, 331] width 355 height 31
type input "**"
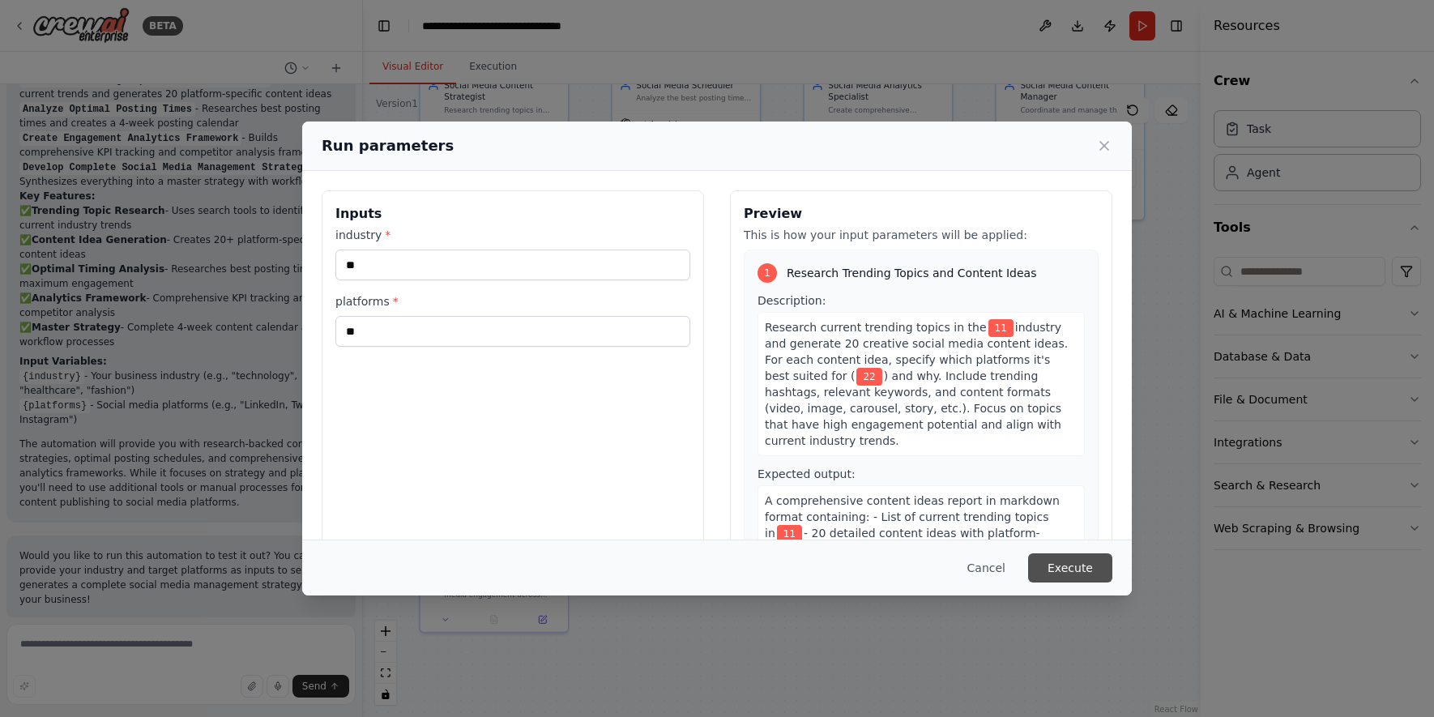
click at [1036, 562] on button "Execute" at bounding box center [1070, 567] width 84 height 29
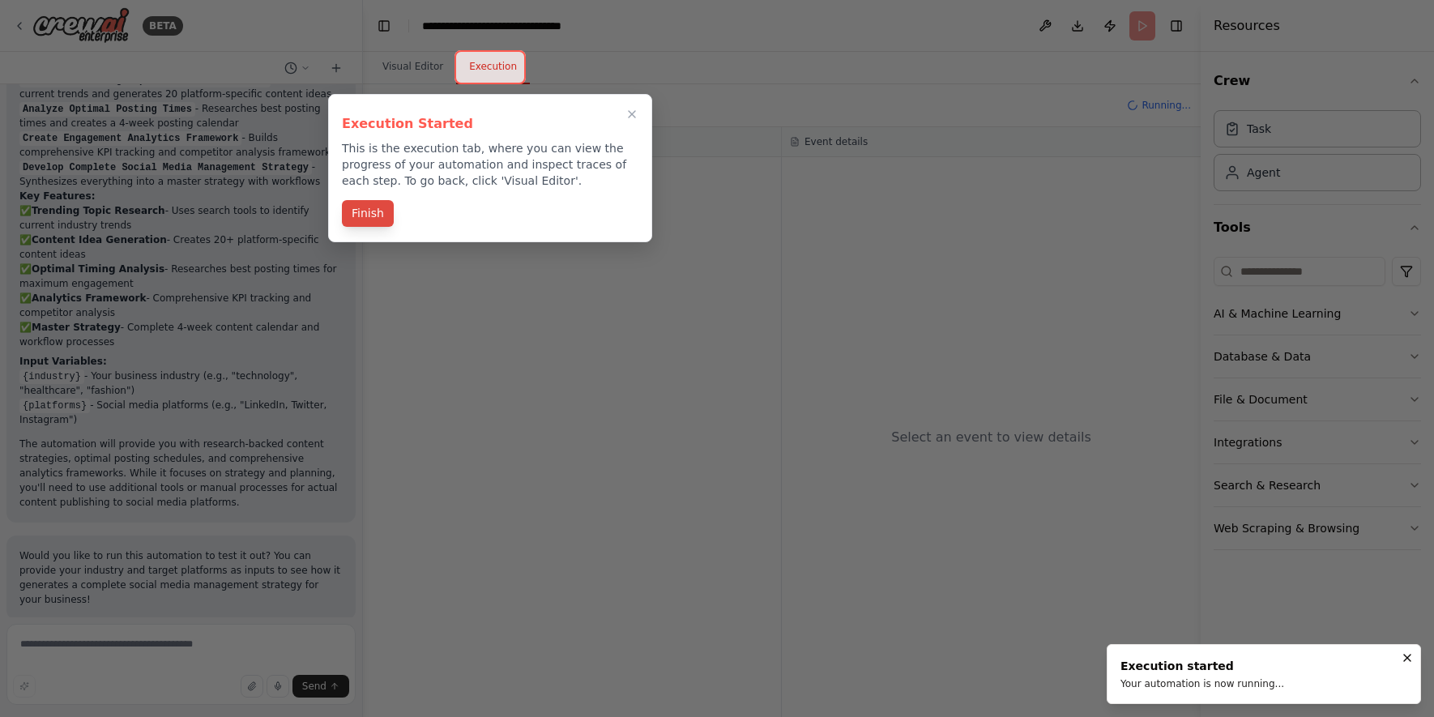
click at [390, 220] on button "Finish" at bounding box center [368, 213] width 52 height 27
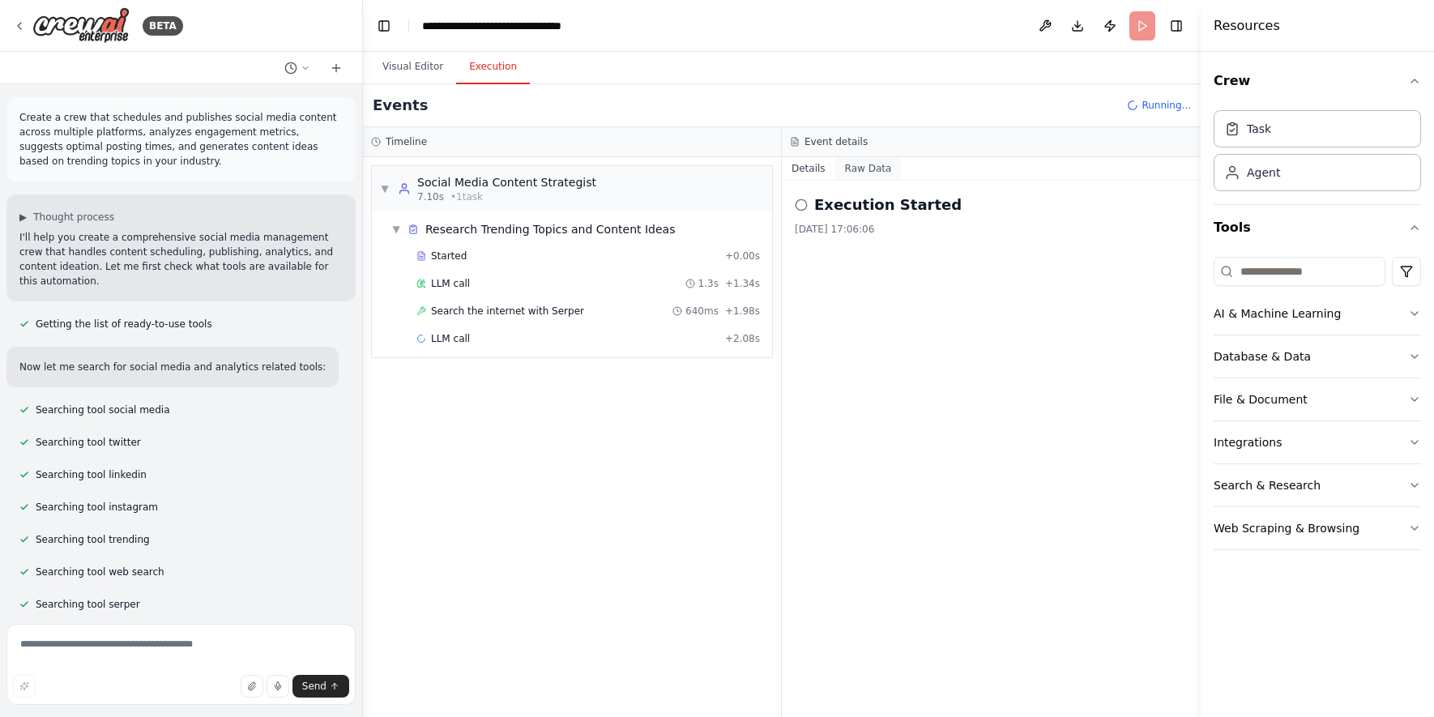
click at [862, 166] on button "Raw Data" at bounding box center [868, 168] width 66 height 23
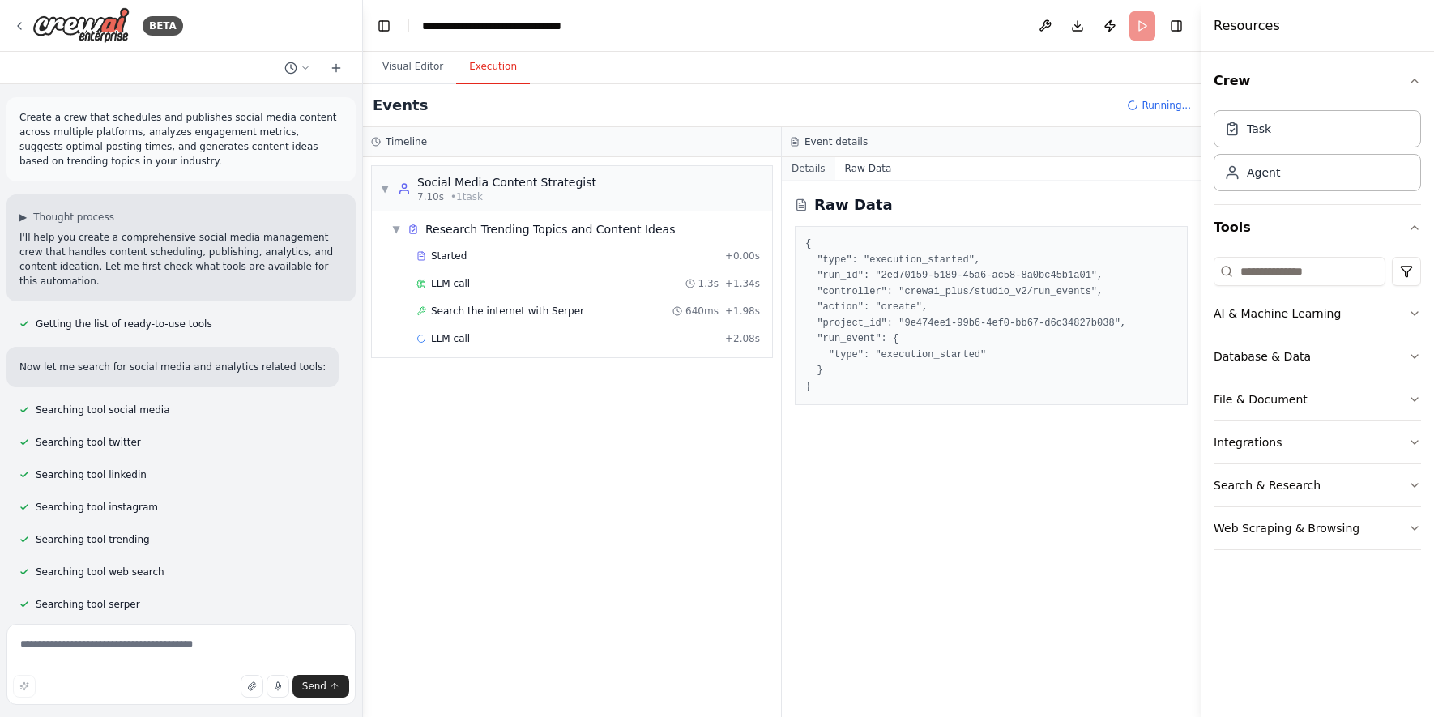
click at [821, 173] on button "Details" at bounding box center [808, 168] width 53 height 23
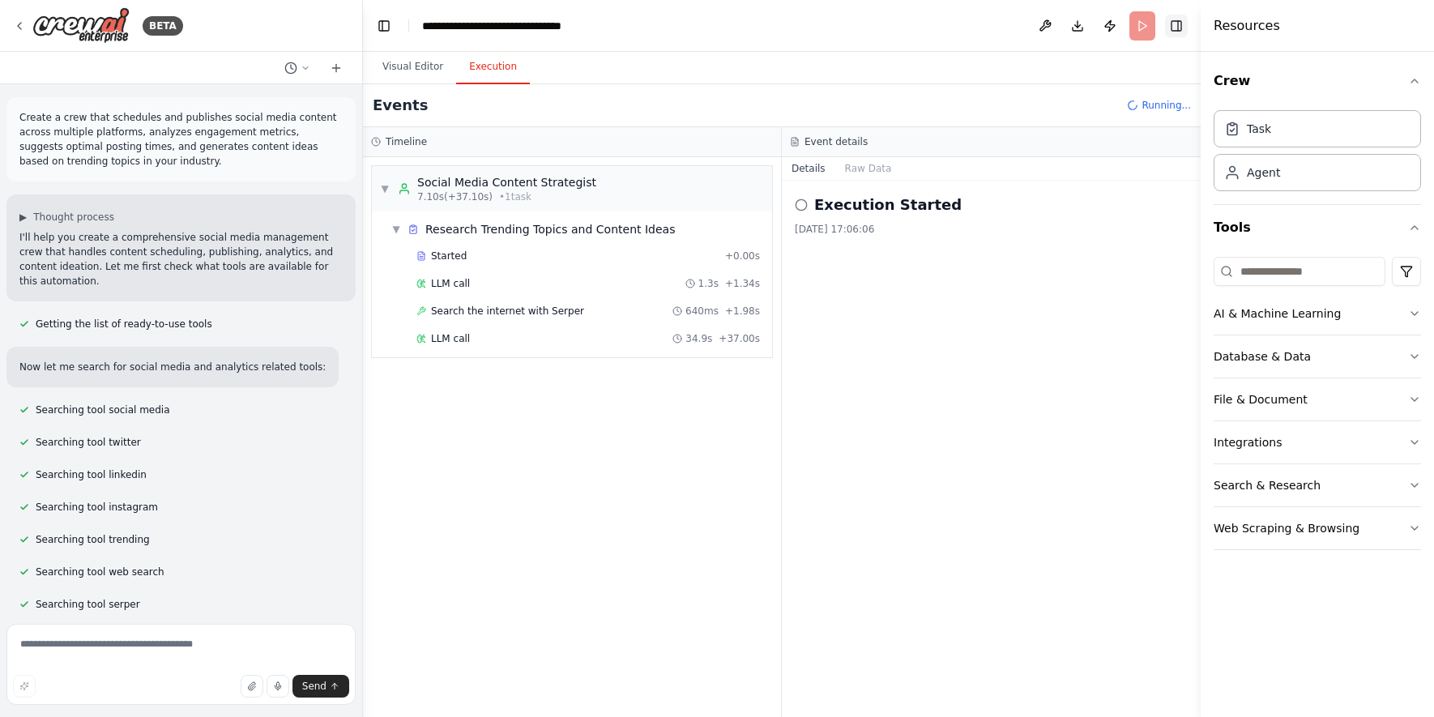
click at [1180, 28] on button "Toggle Right Sidebar" at bounding box center [1176, 26] width 23 height 23
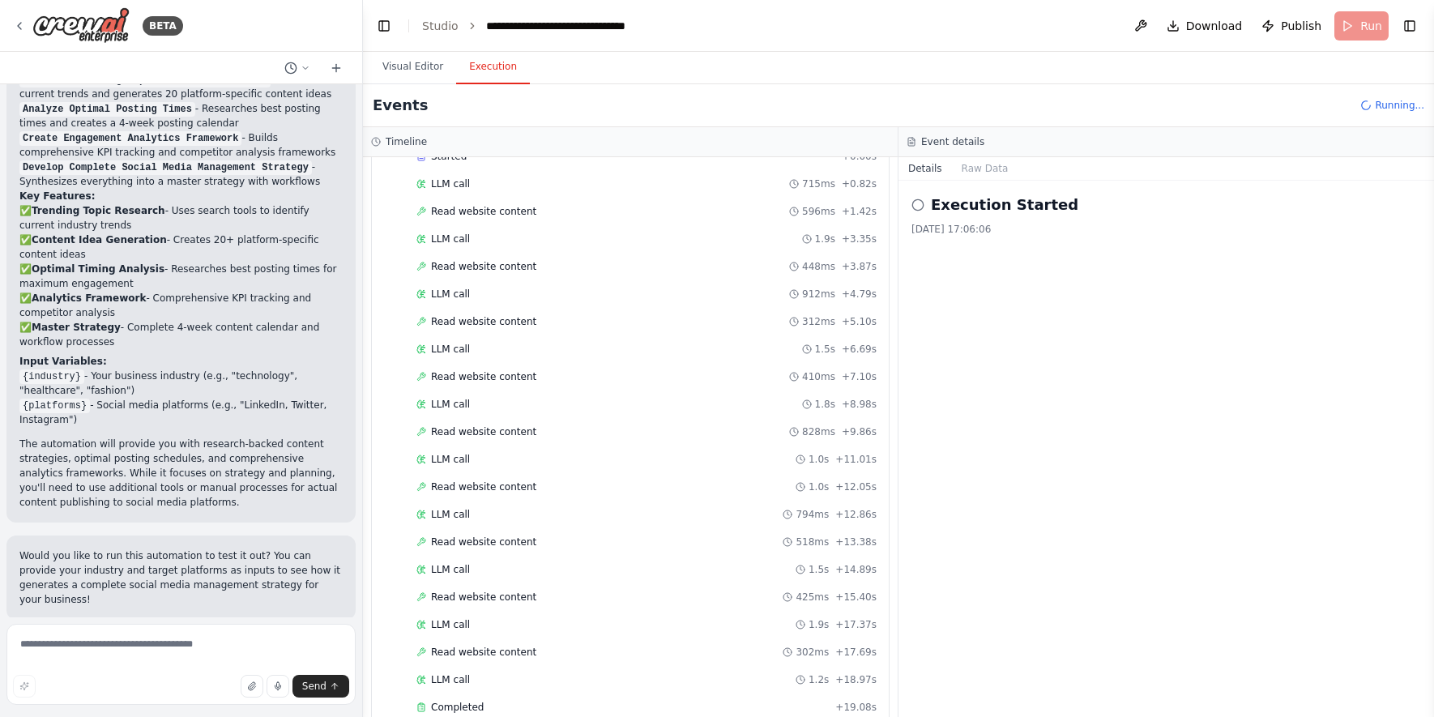
scroll to position [790, 0]
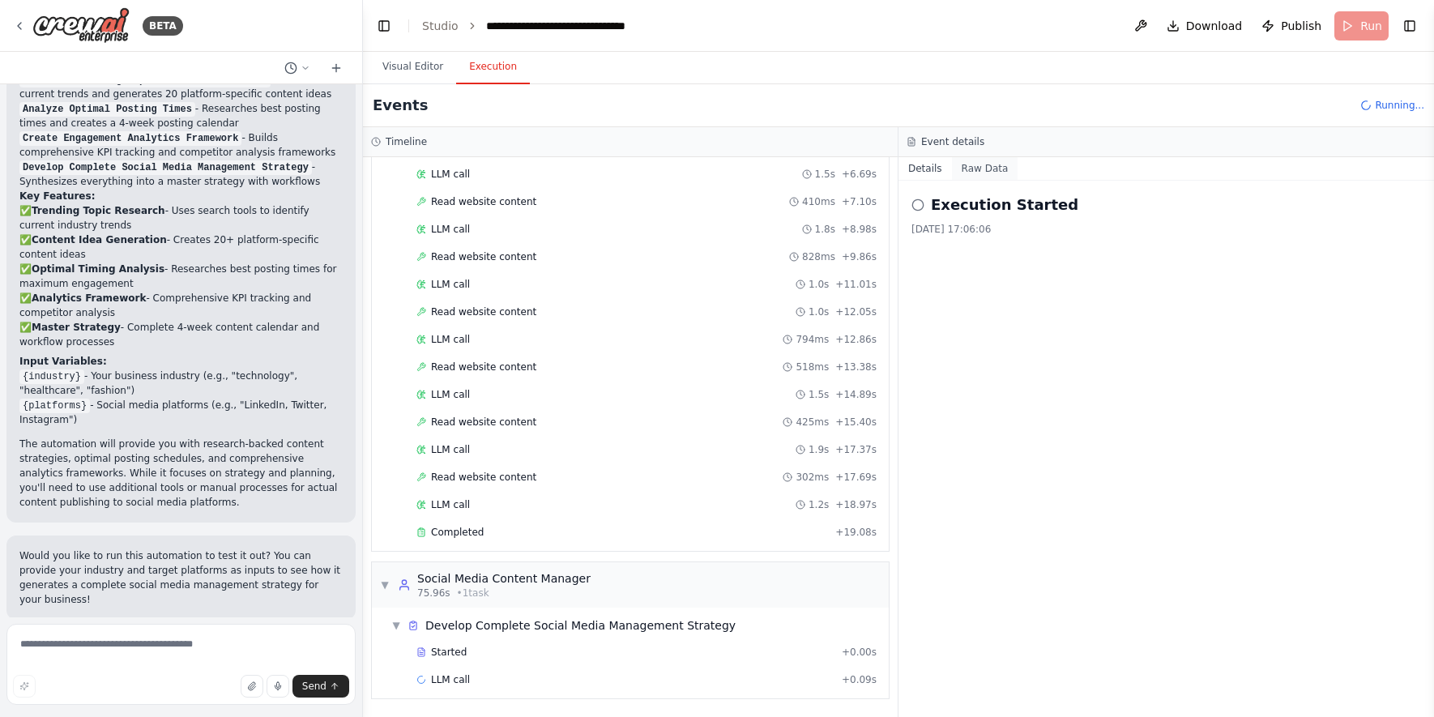
click at [993, 169] on button "Raw Data" at bounding box center [985, 168] width 66 height 23
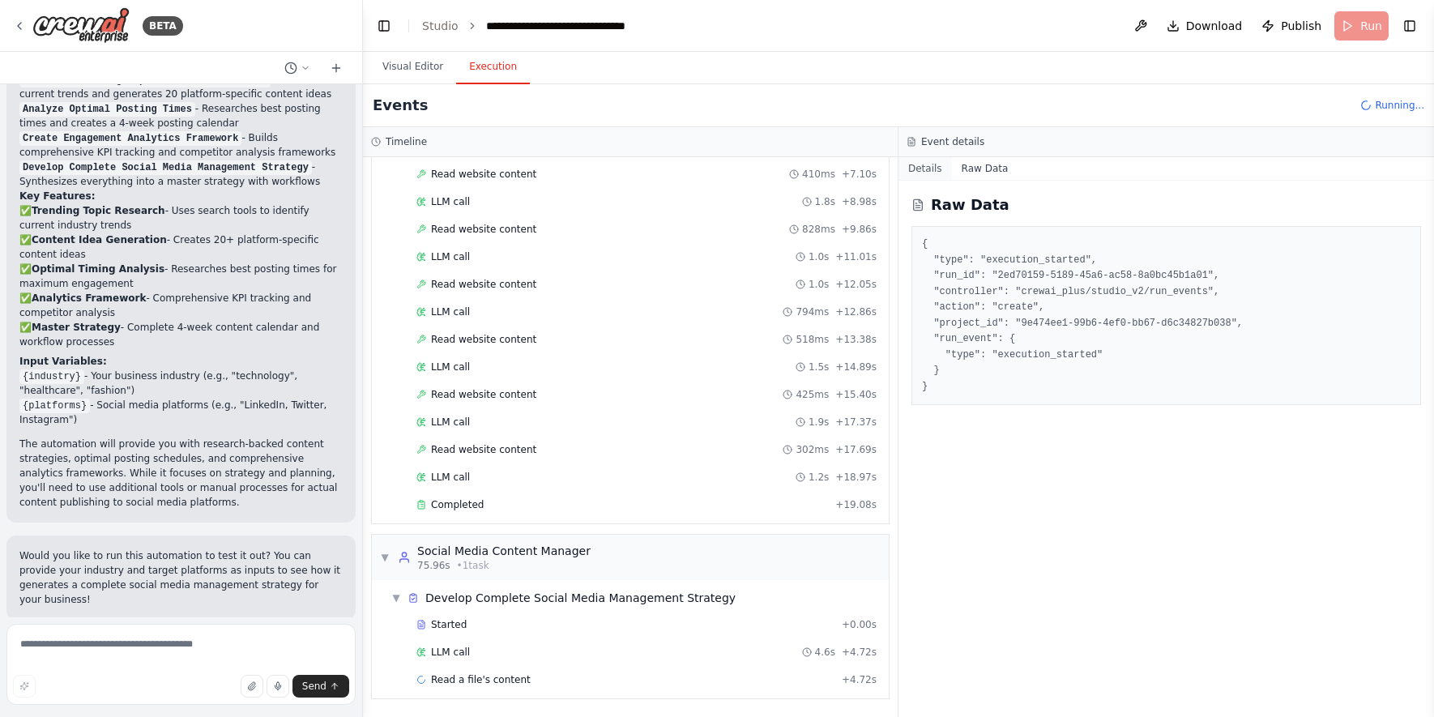
scroll to position [845, 0]
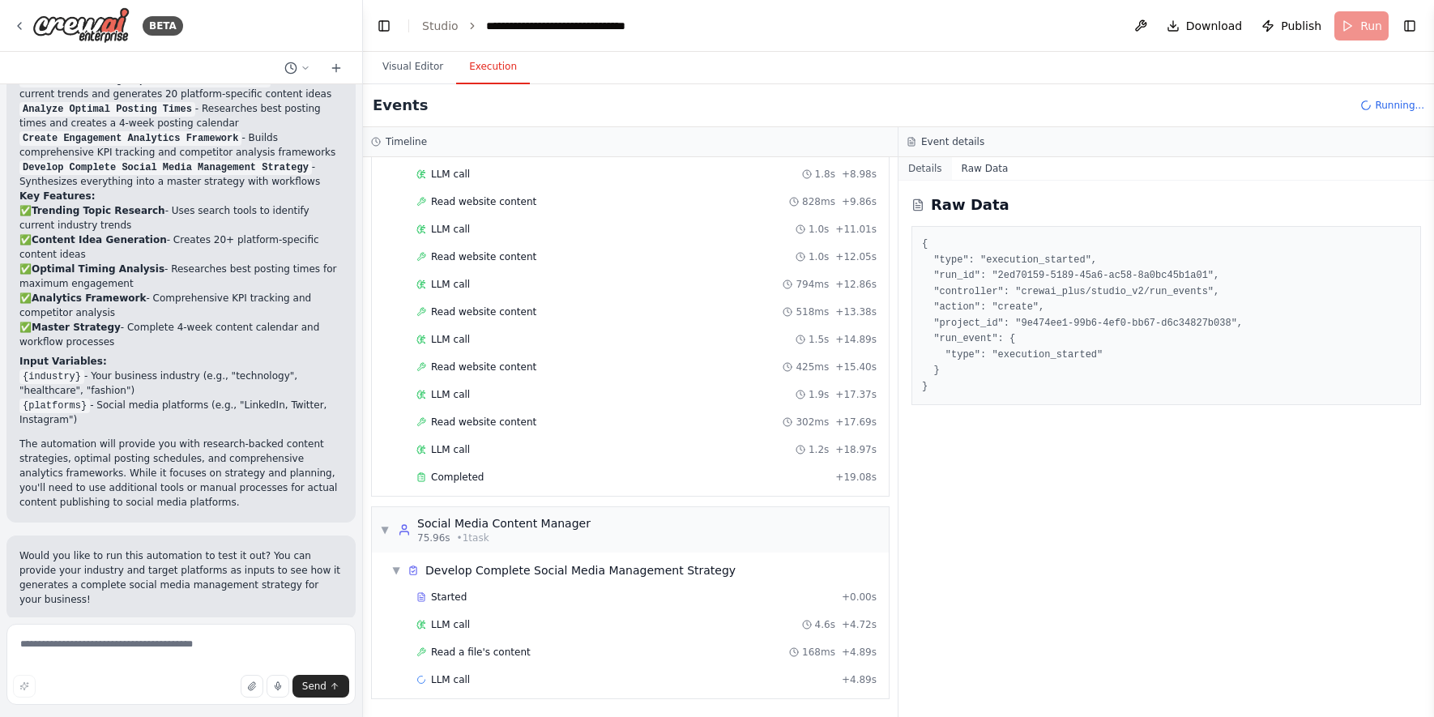
click at [926, 168] on button "Details" at bounding box center [925, 168] width 53 height 23
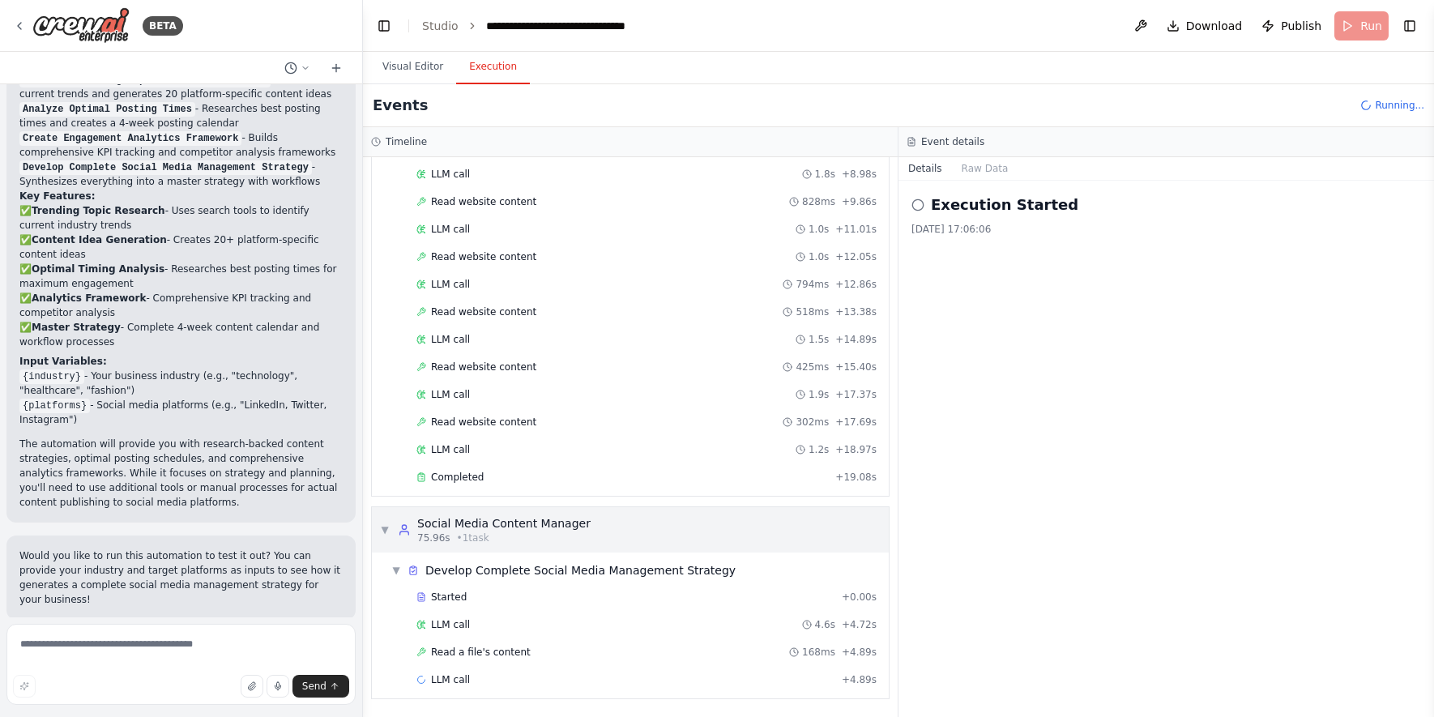
click at [455, 530] on div "Social Media Content Manager" at bounding box center [503, 523] width 173 height 16
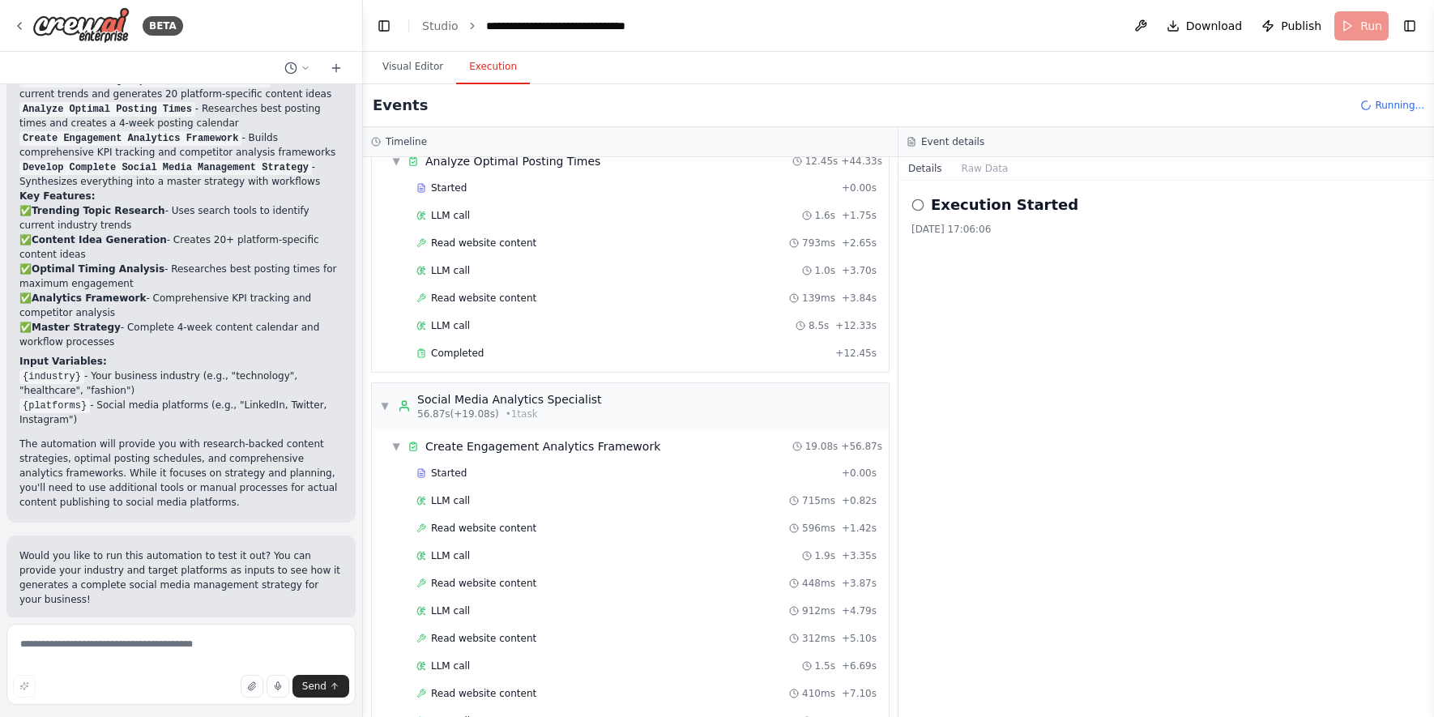
scroll to position [151, 0]
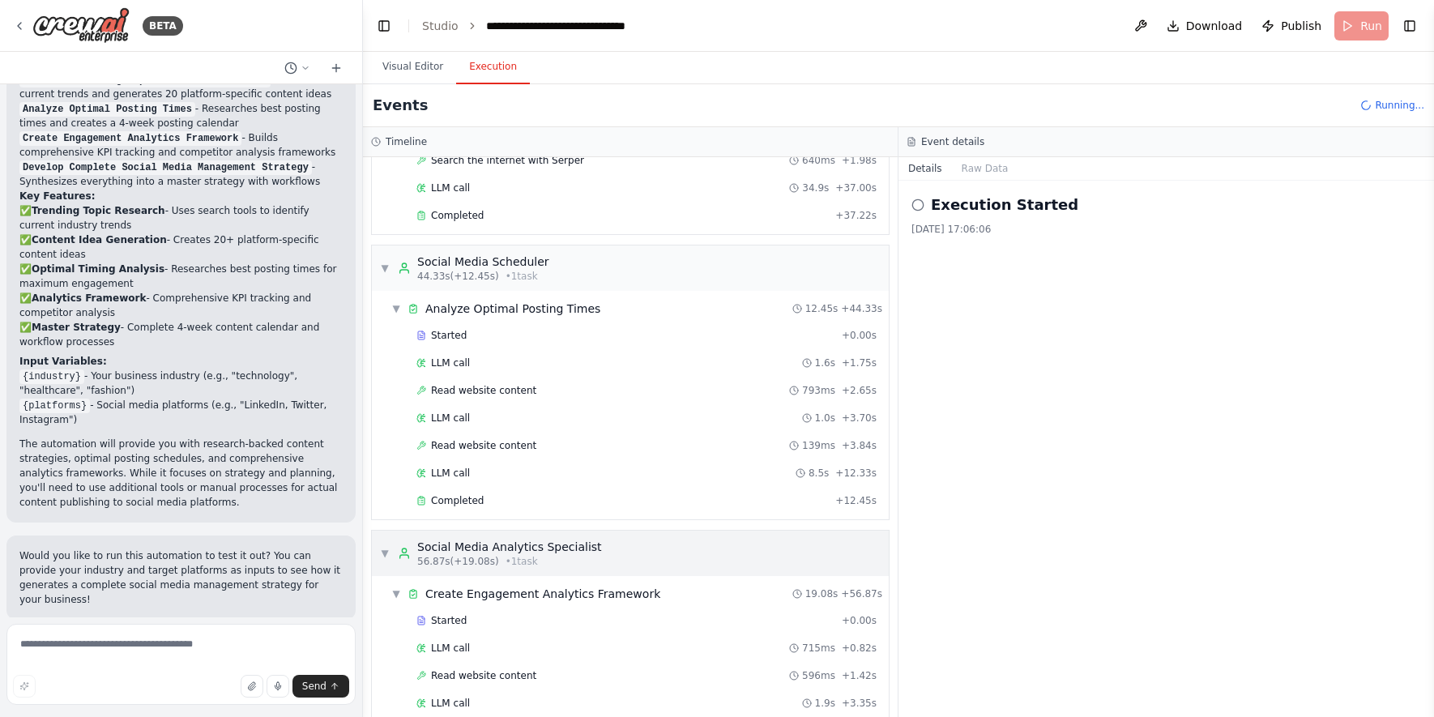
click at [476, 553] on div "Social Media Analytics Specialist" at bounding box center [509, 547] width 185 height 16
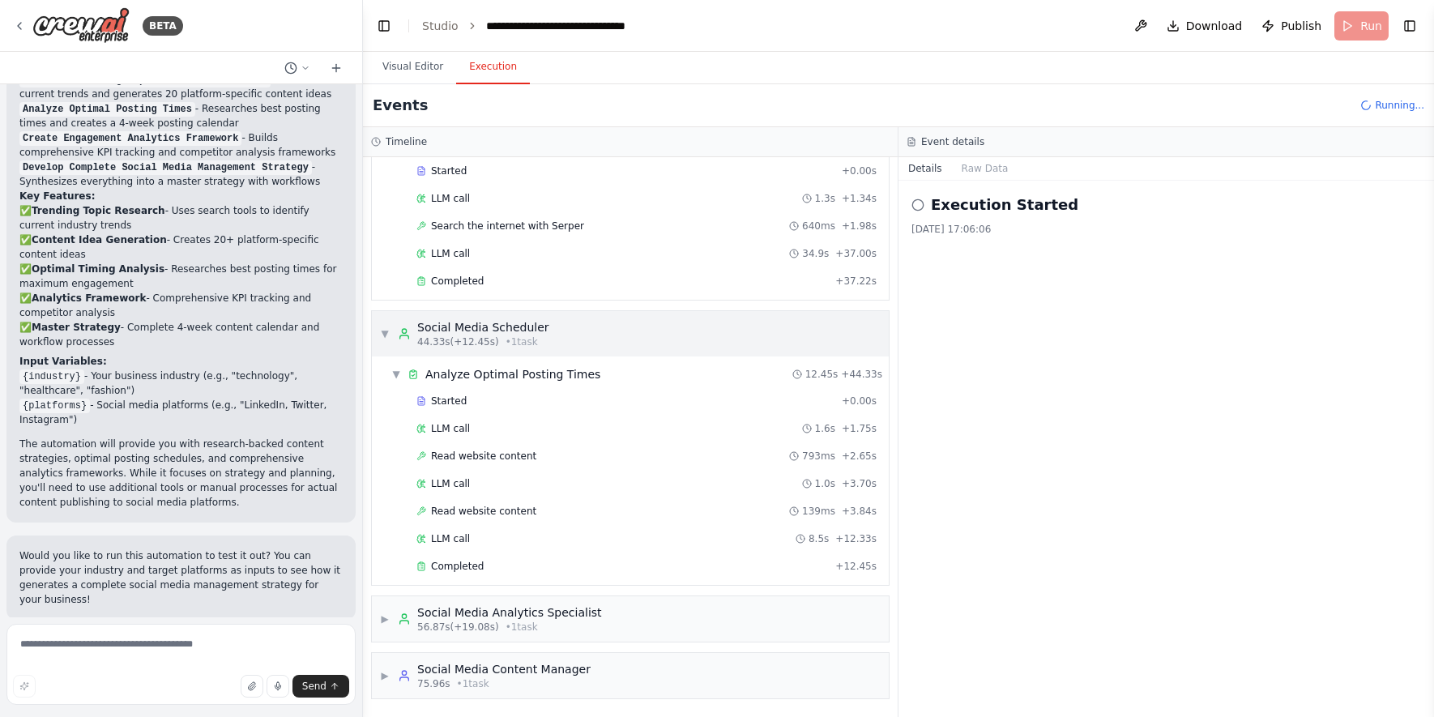
click at [532, 331] on div "Social Media Scheduler" at bounding box center [483, 327] width 132 height 16
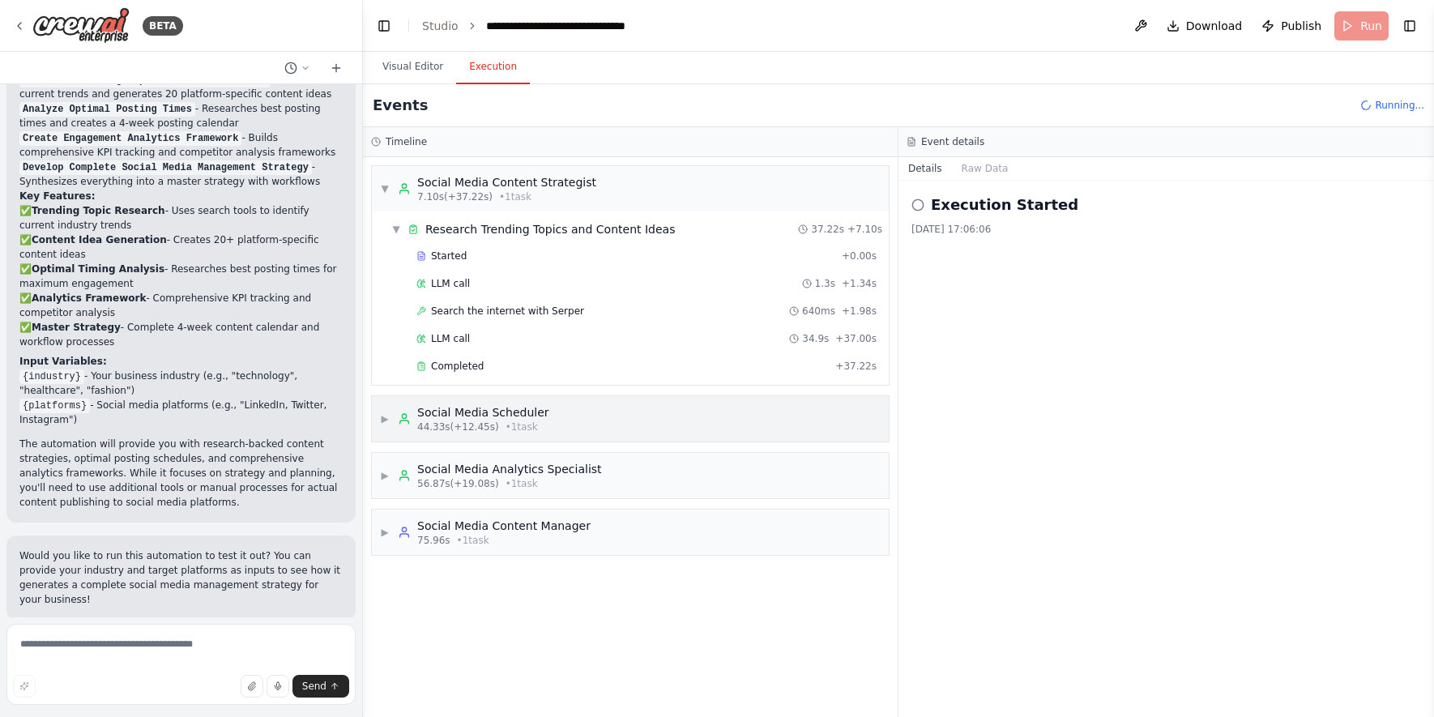
scroll to position [0, 0]
click at [528, 194] on div "7.10s (+37.22s) • 1 task" at bounding box center [506, 196] width 179 height 13
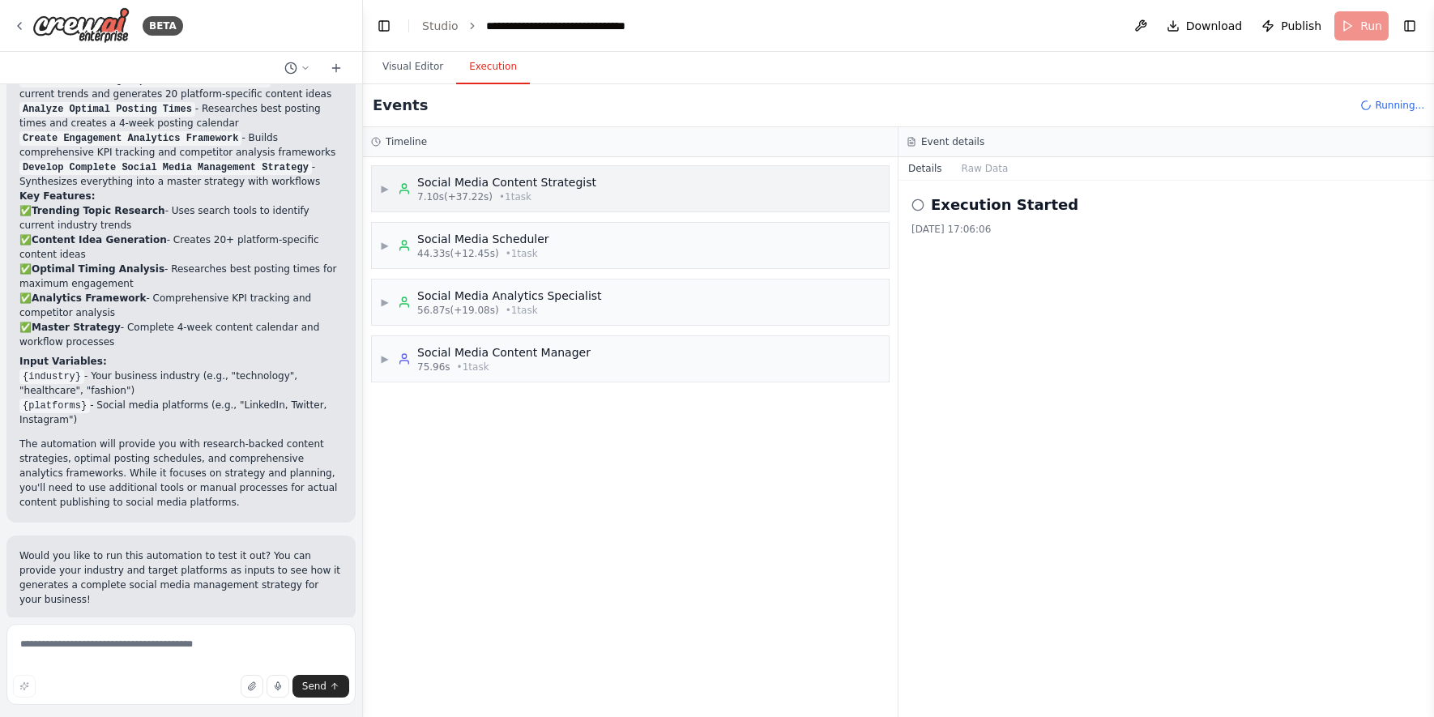
click at [528, 194] on div "7.10s (+37.22s) • 1 task" at bounding box center [506, 196] width 179 height 13
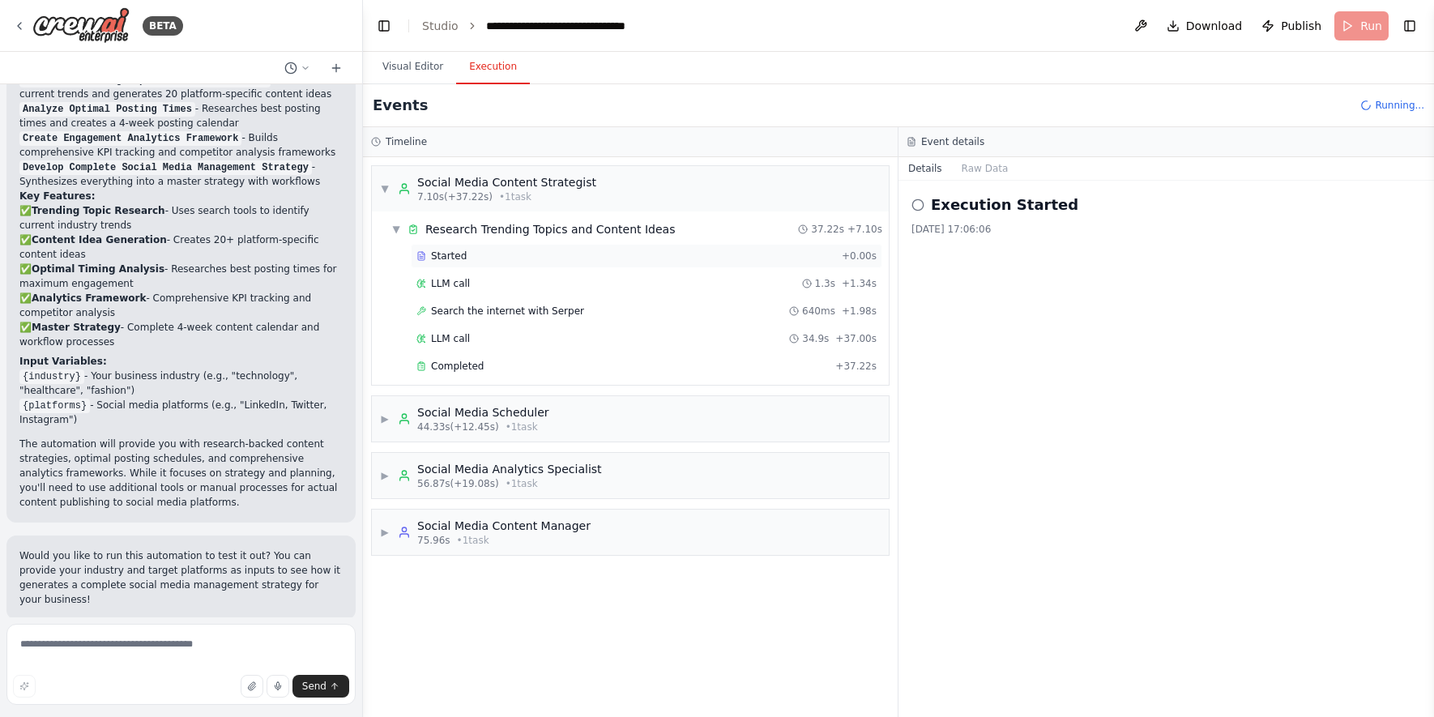
click at [465, 249] on div "Started + 0.00s" at bounding box center [647, 256] width 472 height 24
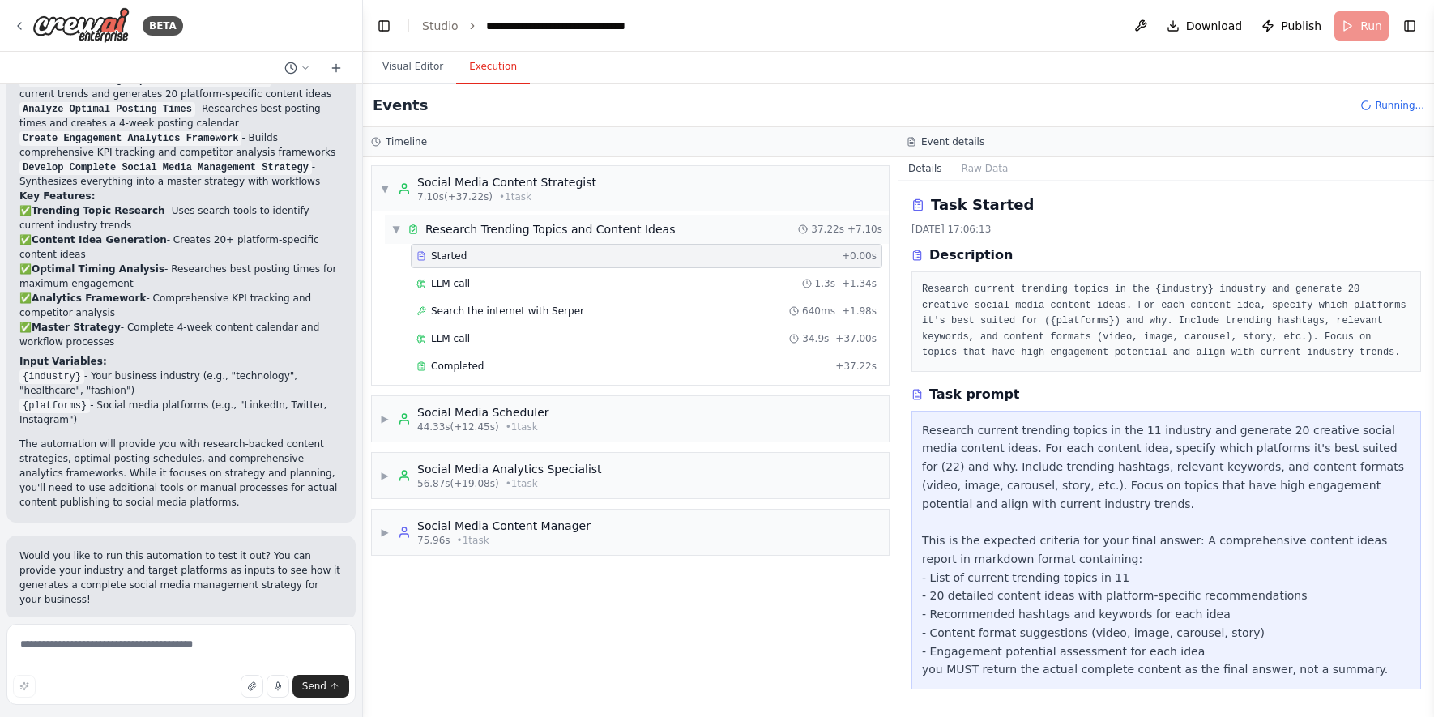
click at [472, 233] on span "Research Trending Topics and Content Ideas" at bounding box center [550, 229] width 250 height 16
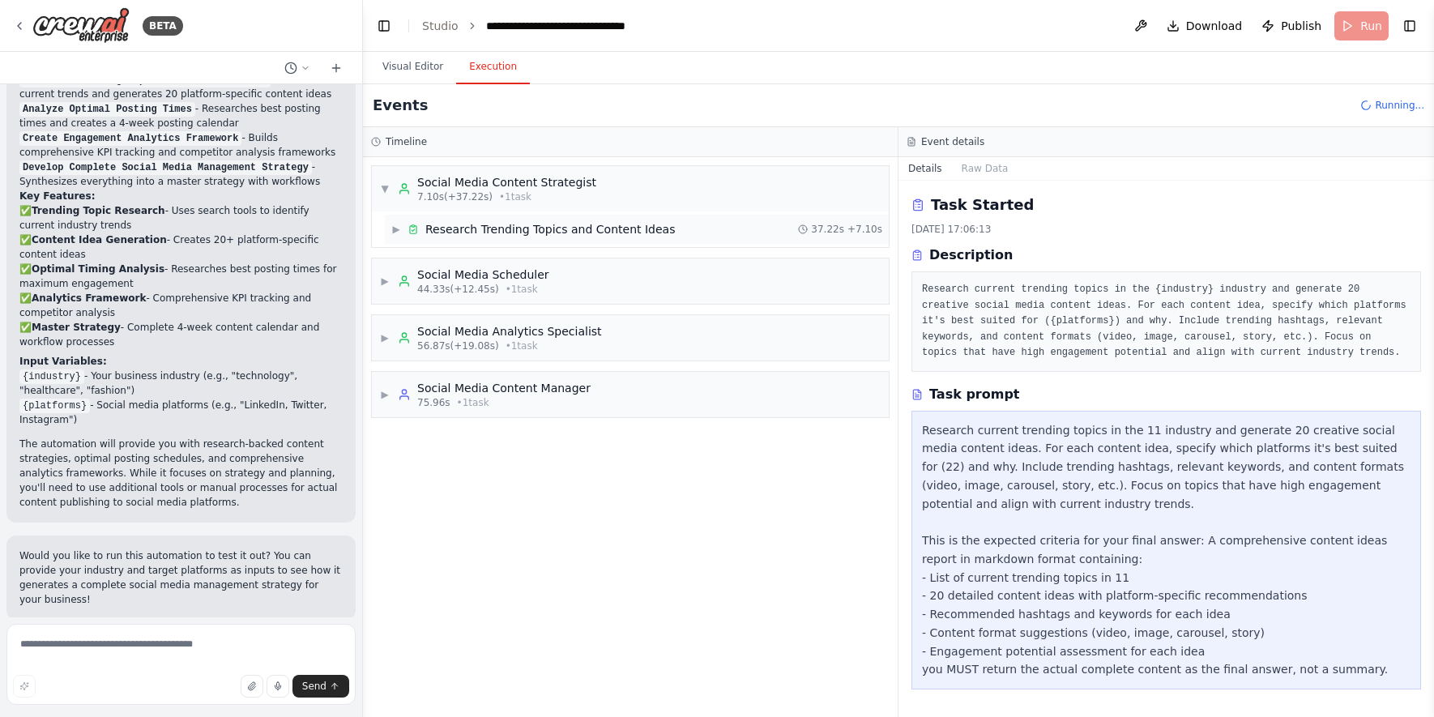
click at [472, 233] on span "Research Trending Topics and Content Ideas" at bounding box center [550, 229] width 250 height 16
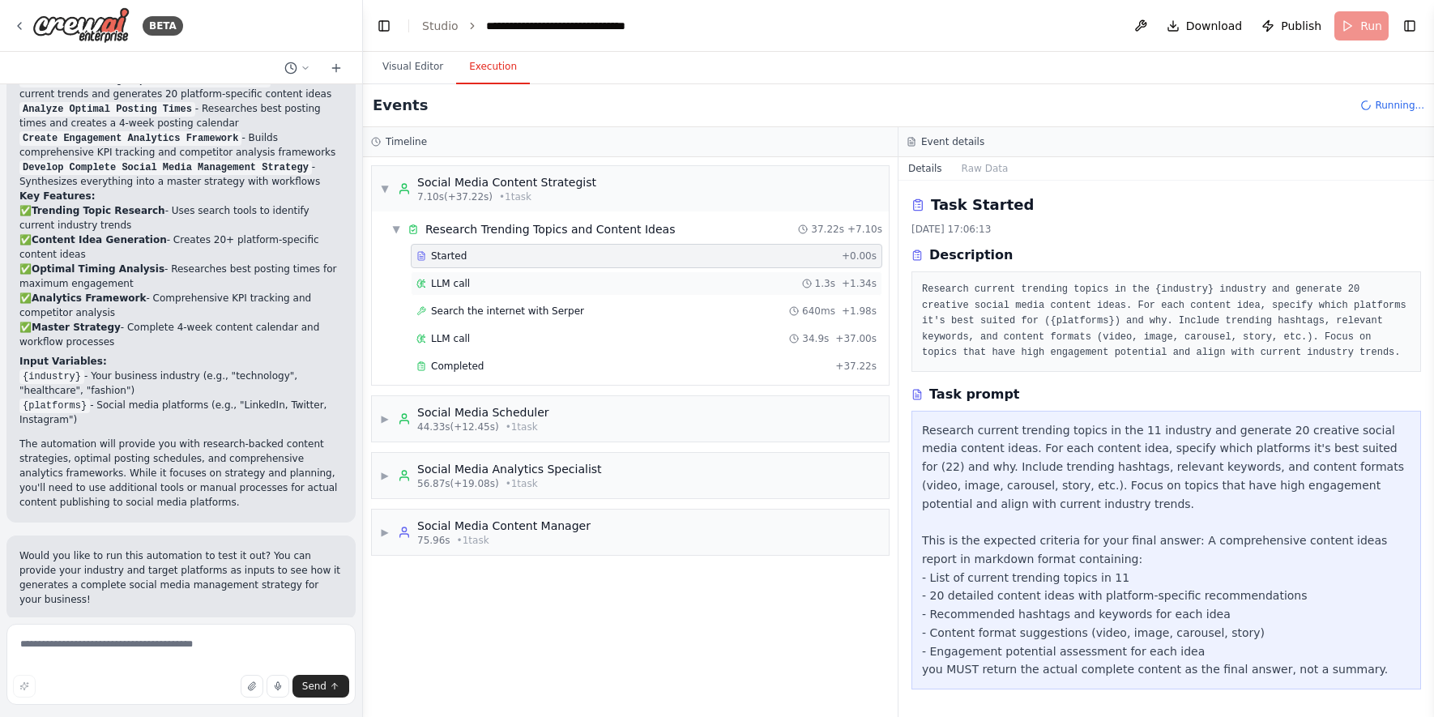
click at [464, 276] on div "LLM call 1.3s + 1.34s" at bounding box center [647, 283] width 472 height 24
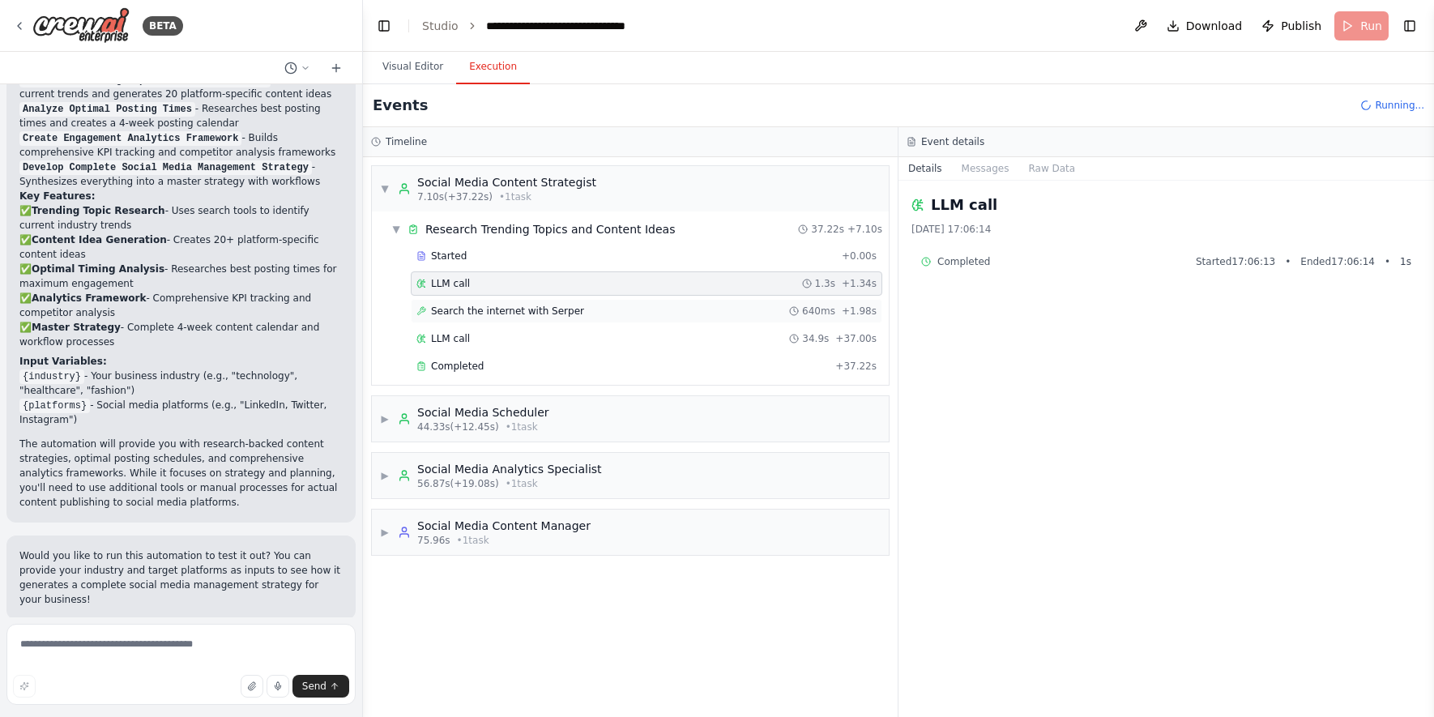
click at [467, 314] on span "Search the internet with Serper" at bounding box center [507, 311] width 153 height 13
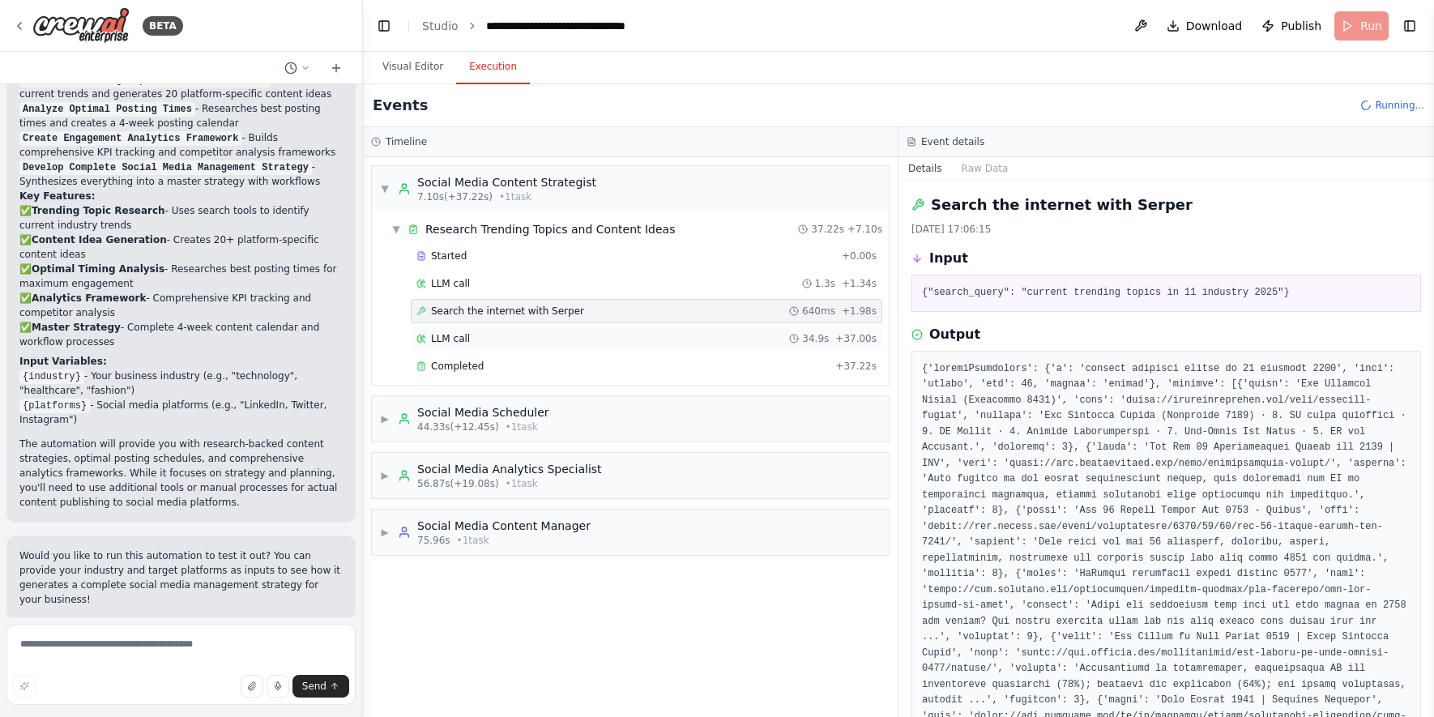
click at [461, 335] on span "LLM call" at bounding box center [450, 338] width 39 height 13
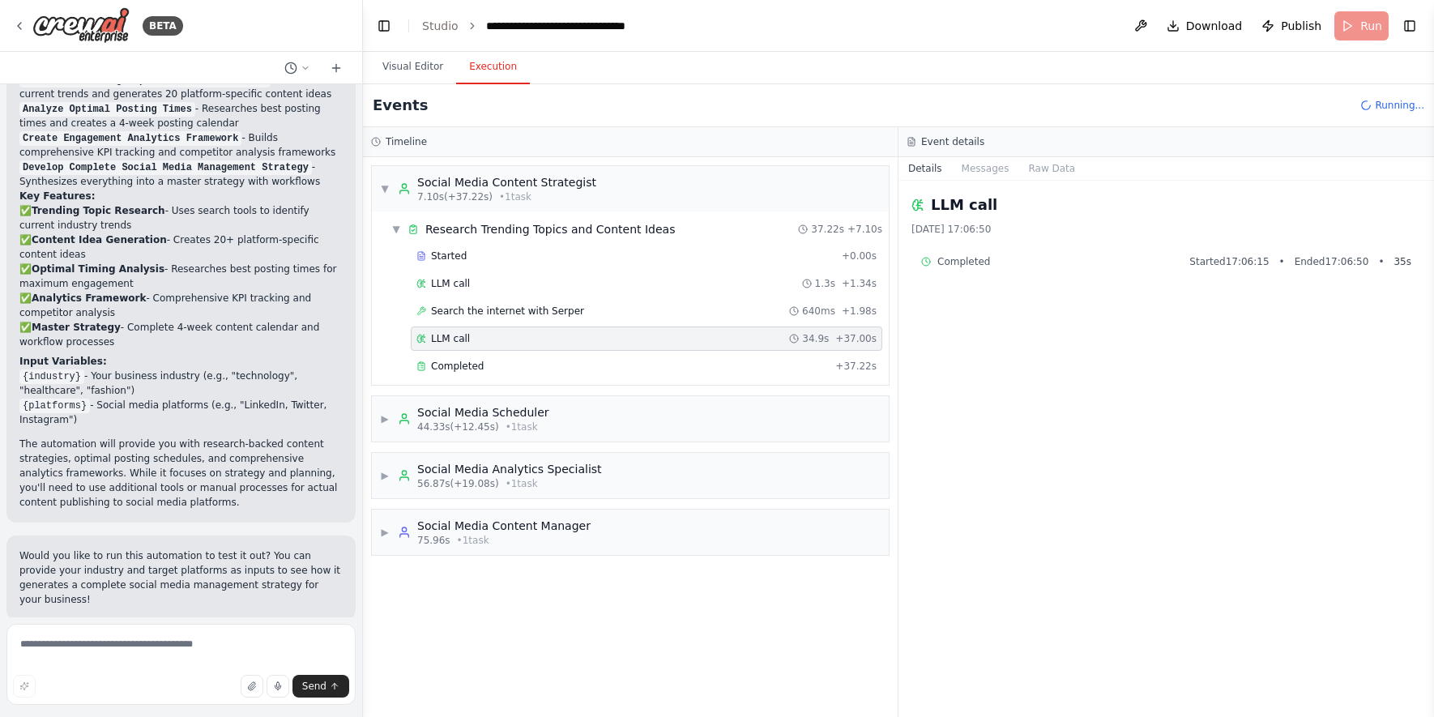
click at [459, 345] on div "LLM call 34.9s + 37.00s" at bounding box center [647, 339] width 472 height 24
click at [457, 370] on span "Completed" at bounding box center [457, 366] width 53 height 13
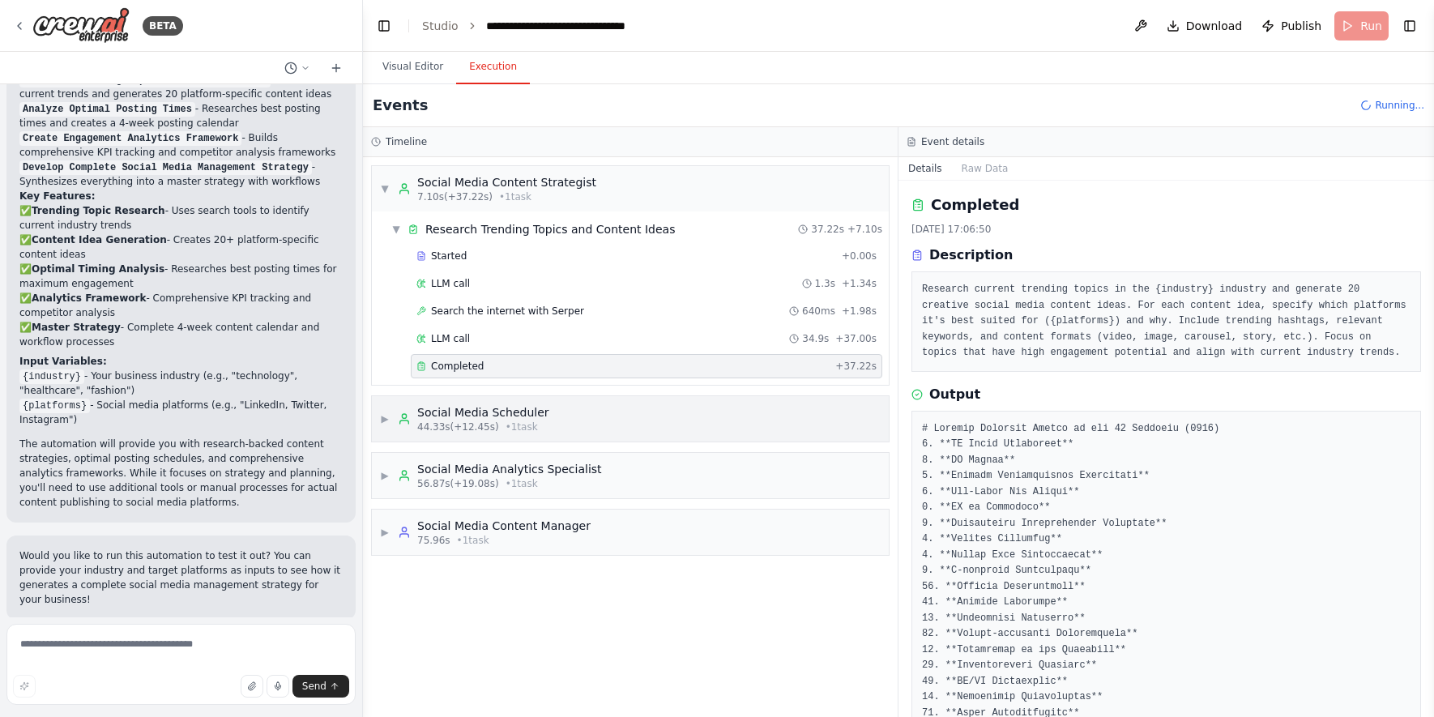
click at [502, 417] on div "Social Media Scheduler" at bounding box center [483, 412] width 132 height 16
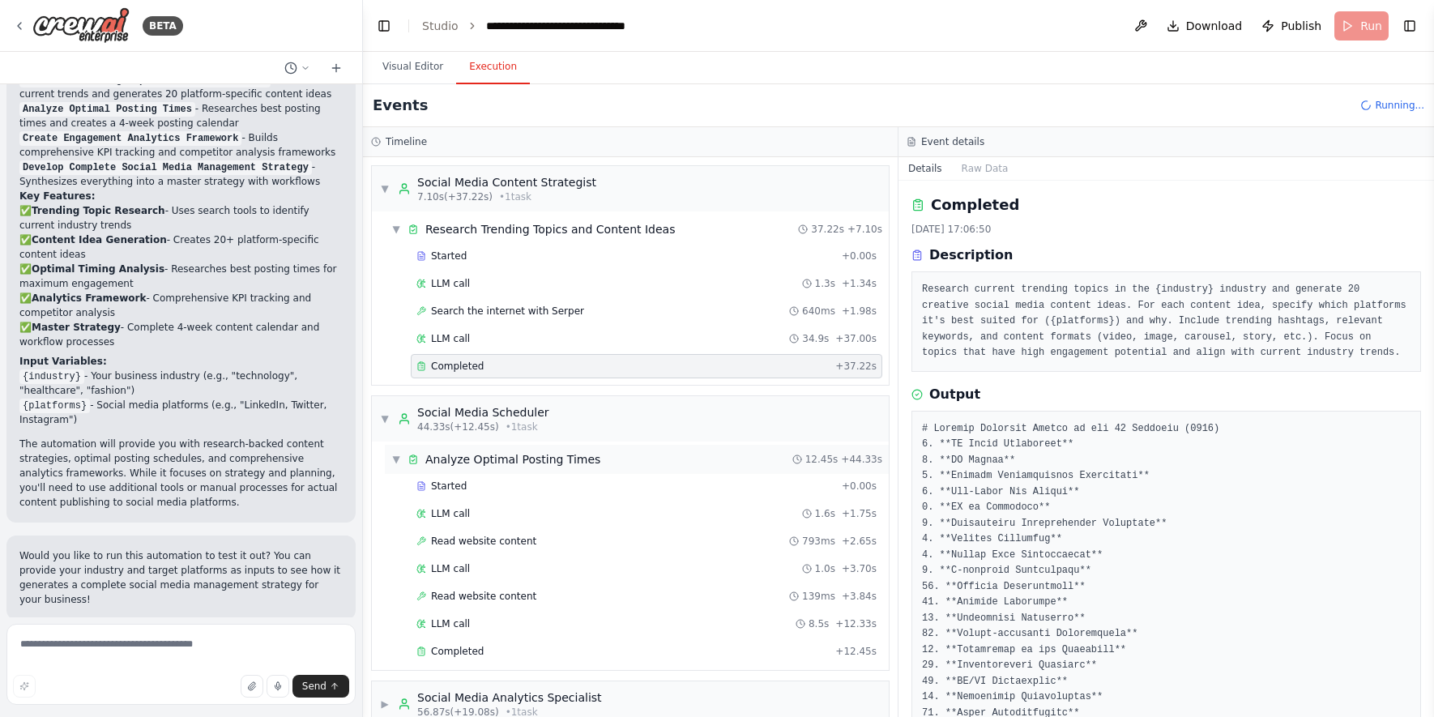
click at [479, 465] on span "Analyze Optimal Posting Times" at bounding box center [512, 459] width 175 height 16
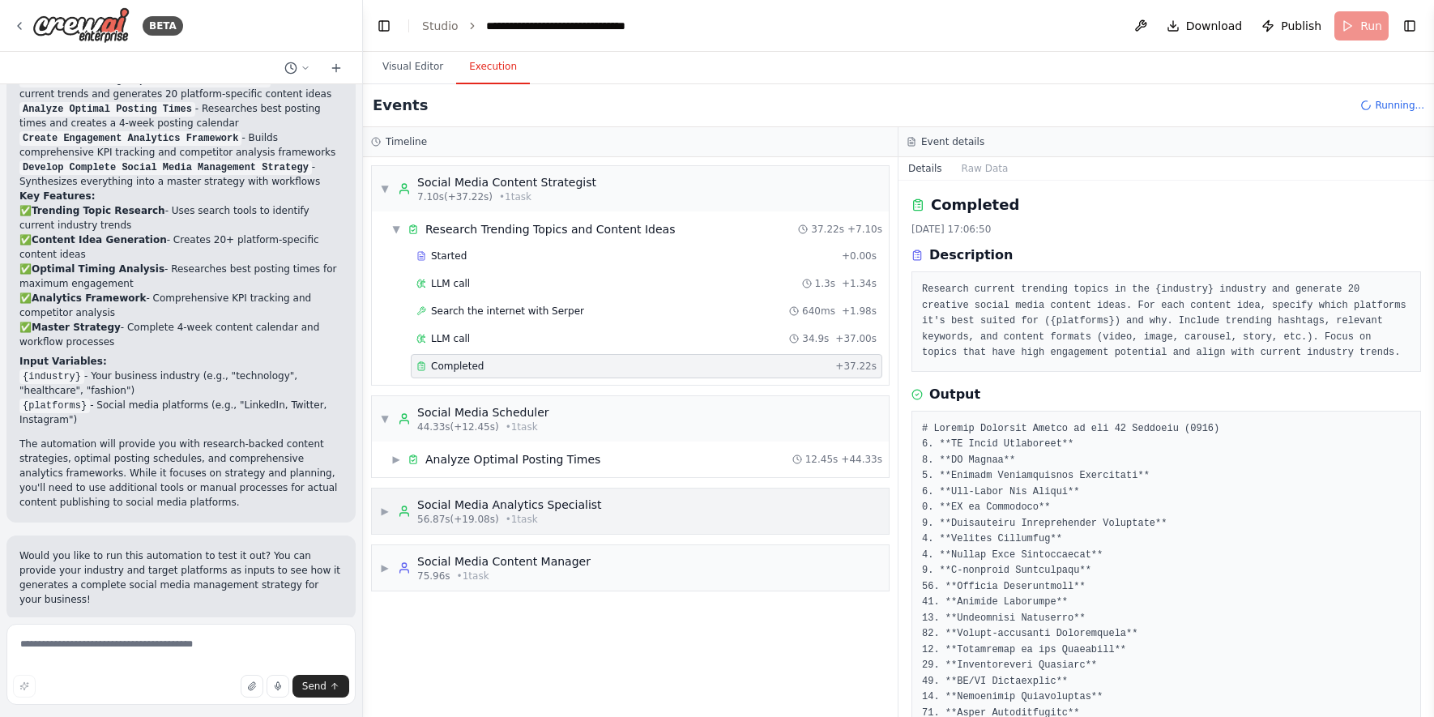
click at [468, 495] on div "▶ Social Media Analytics Specialist 56.87s (+19.08s) • 1 task" at bounding box center [630, 511] width 517 height 45
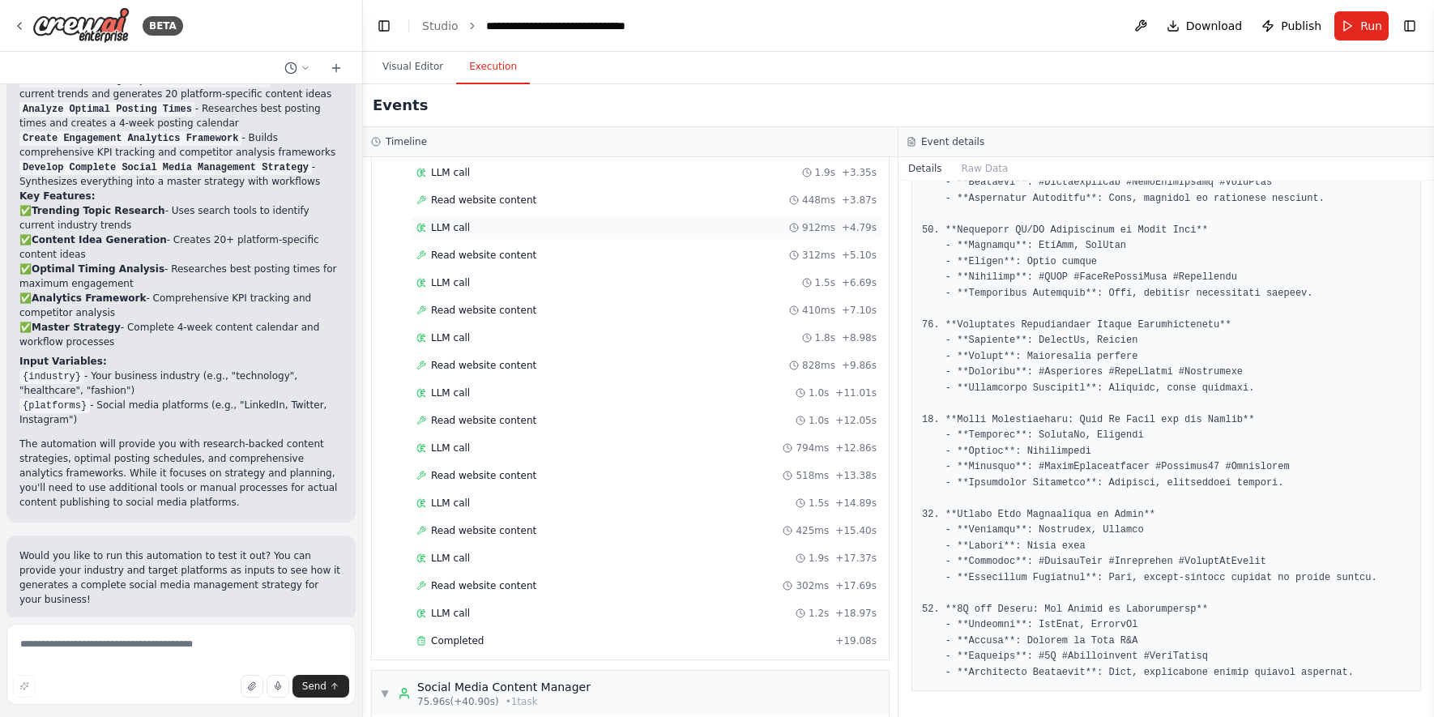
scroll to position [680, 0]
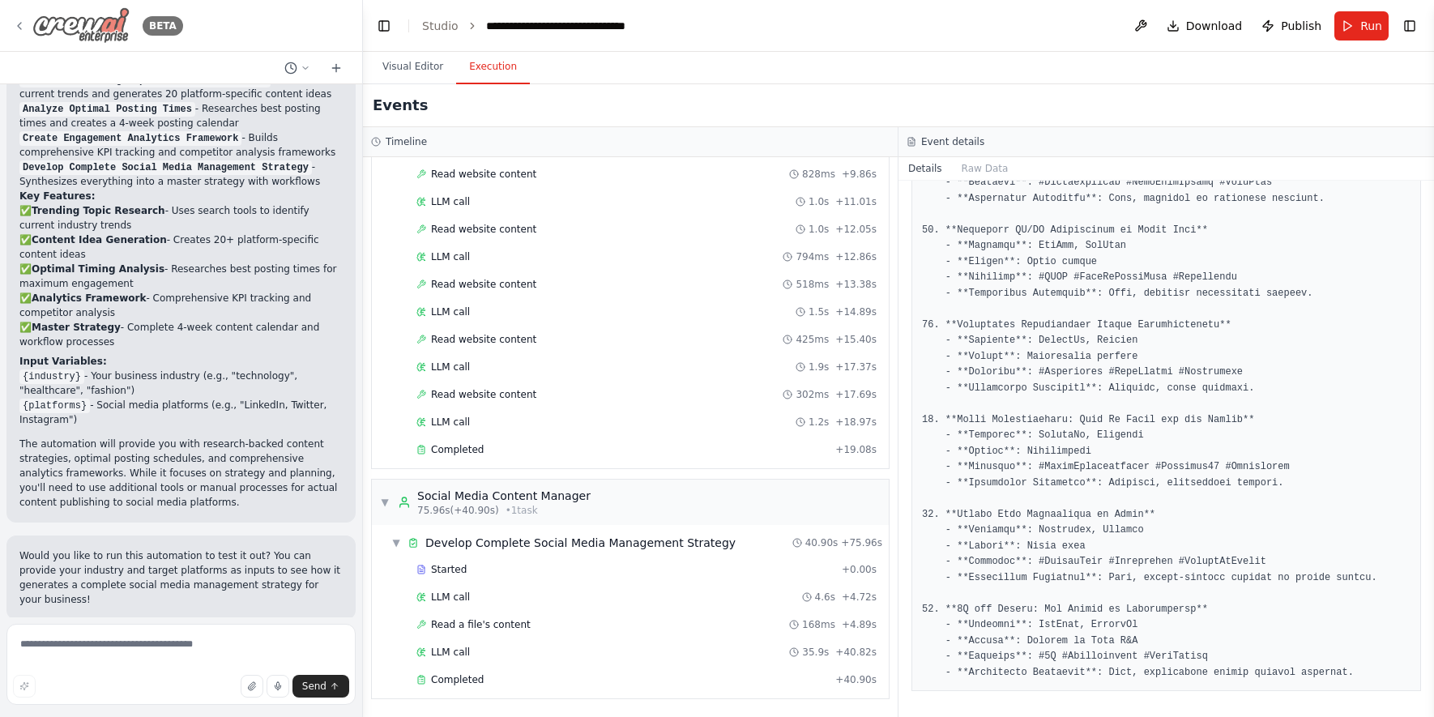
click at [15, 26] on icon at bounding box center [19, 25] width 13 height 13
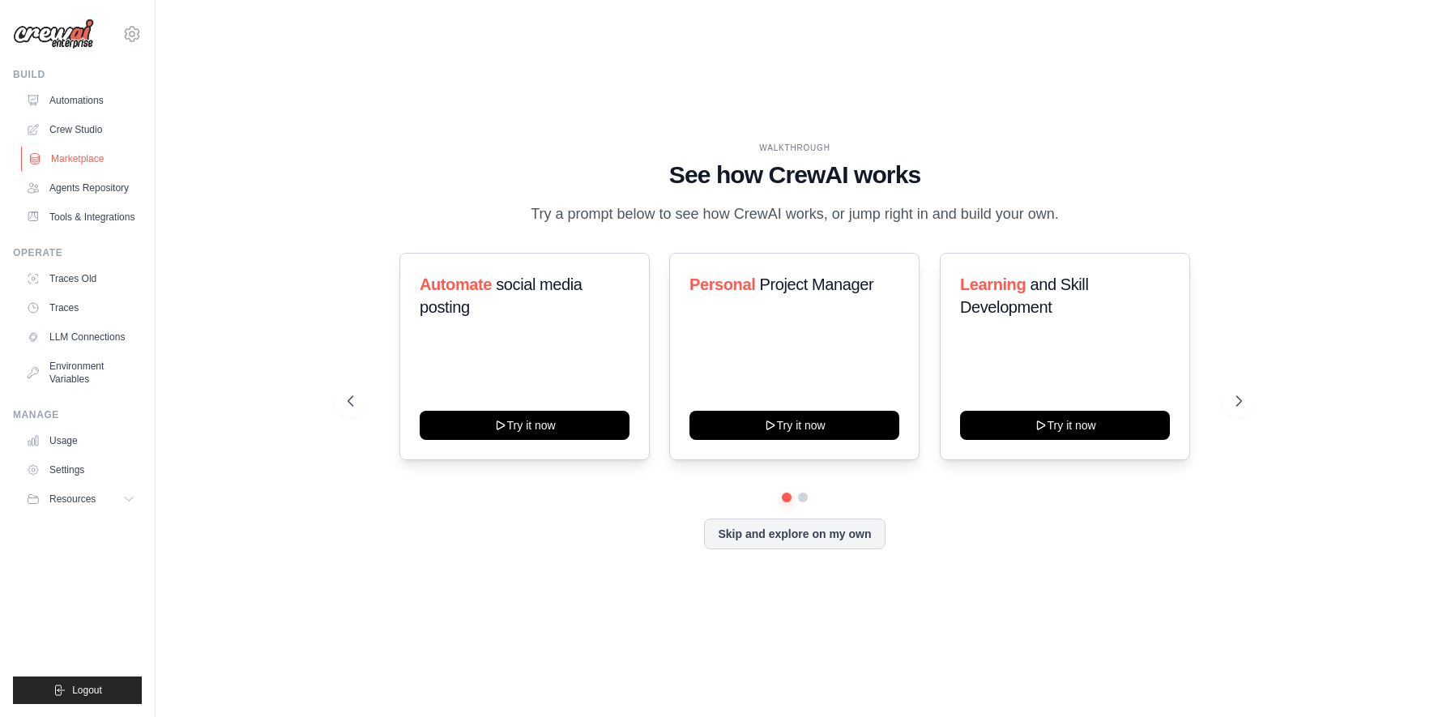
click at [86, 156] on link "Marketplace" at bounding box center [82, 159] width 122 height 26
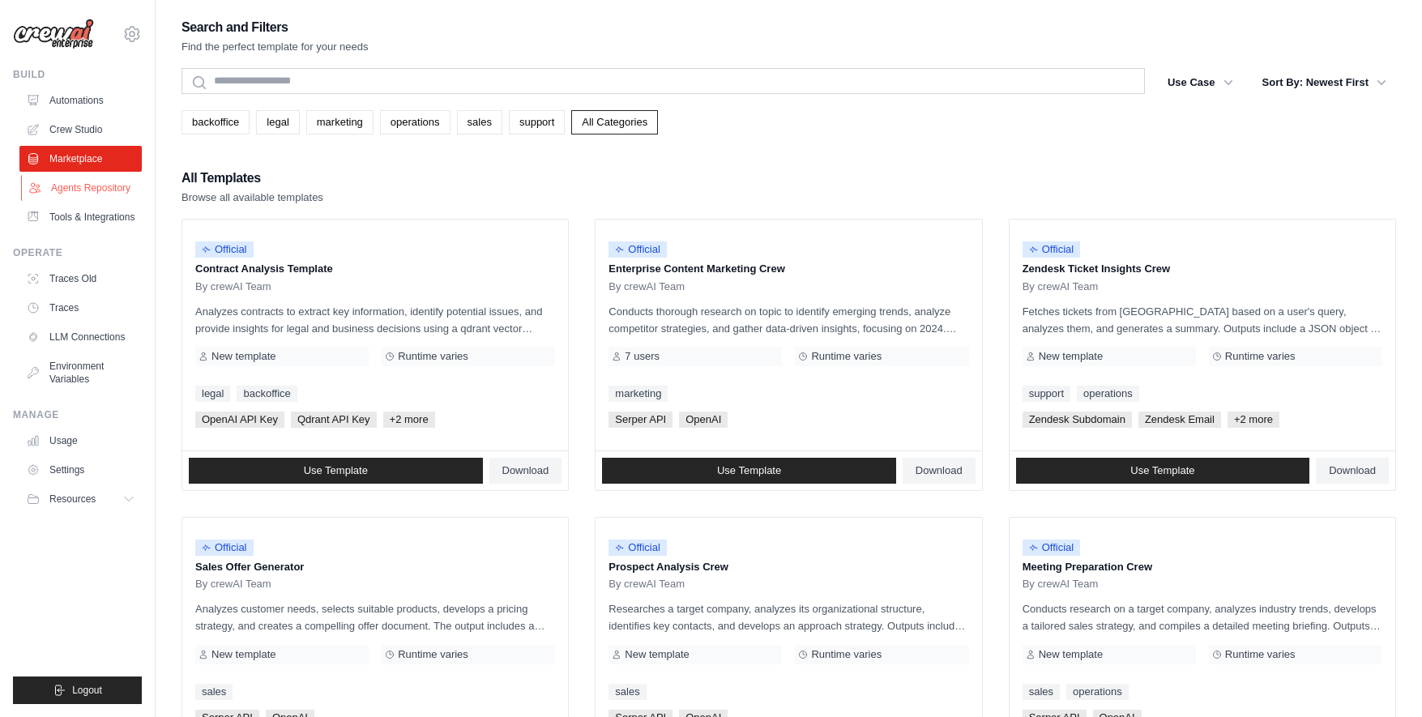
click at [70, 190] on link "Agents Repository" at bounding box center [82, 188] width 122 height 26
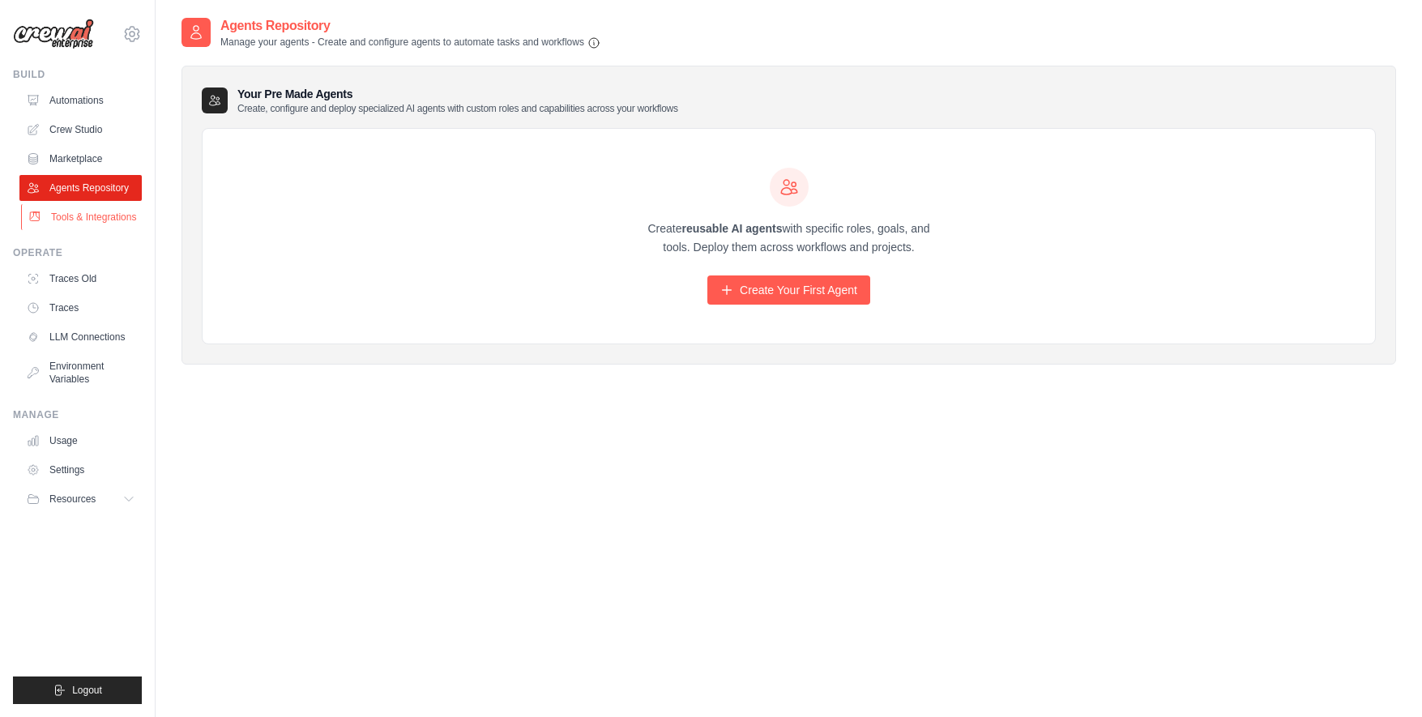
click at [77, 219] on link "Tools & Integrations" at bounding box center [82, 217] width 122 height 26
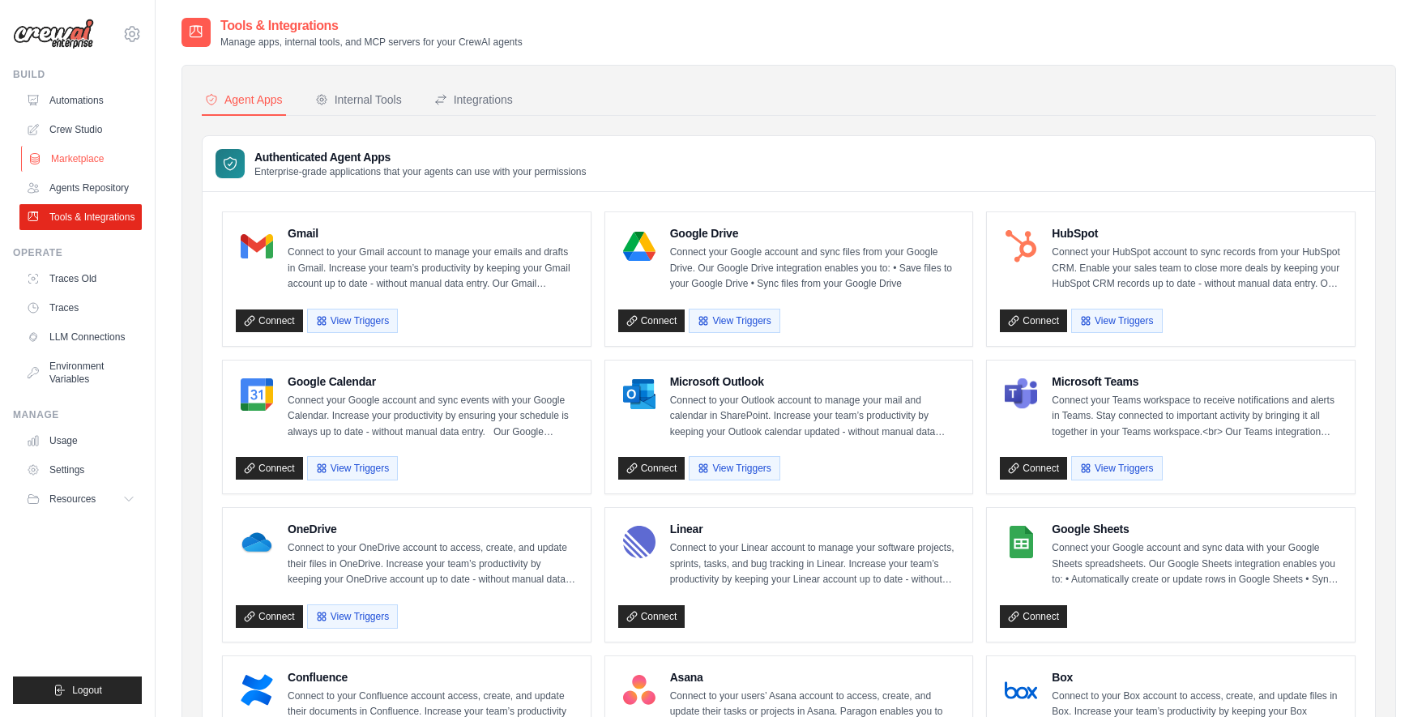
click at [87, 158] on link "Marketplace" at bounding box center [82, 159] width 122 height 26
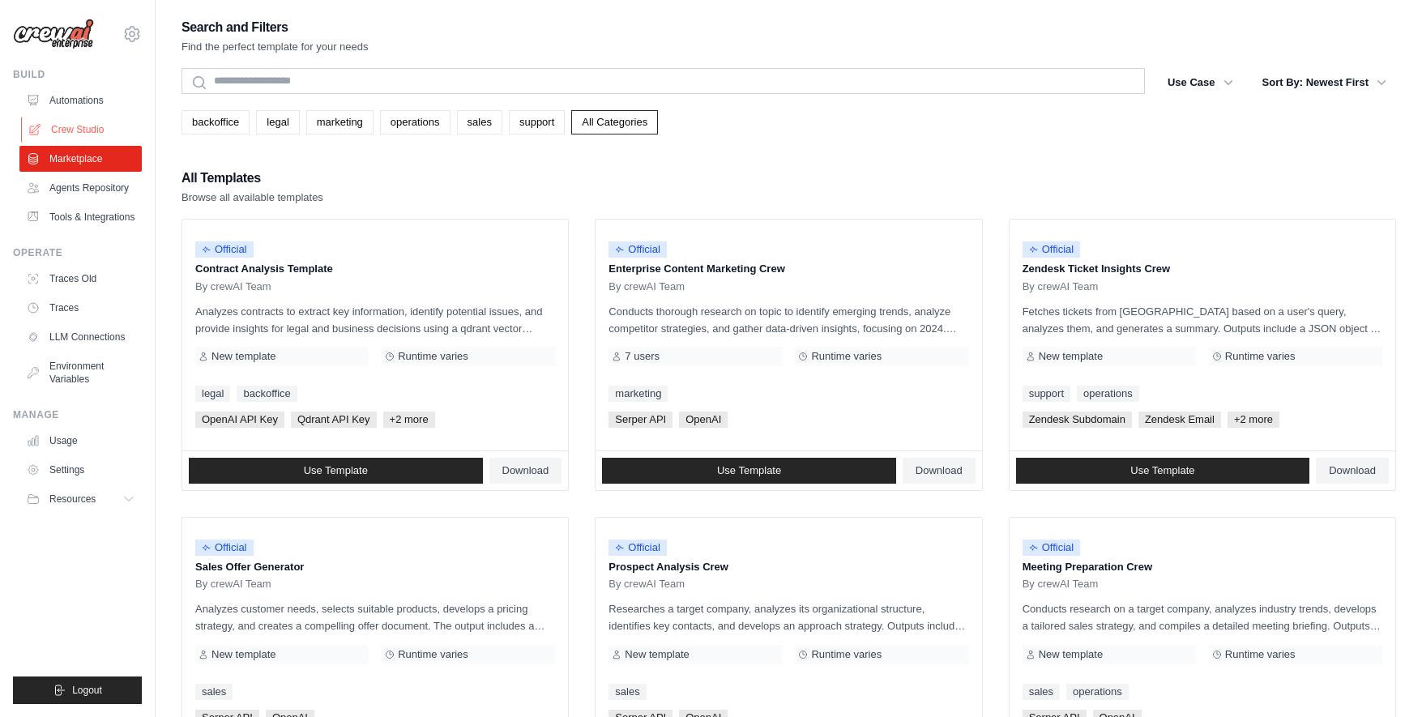
click at [86, 127] on link "Crew Studio" at bounding box center [82, 130] width 122 height 26
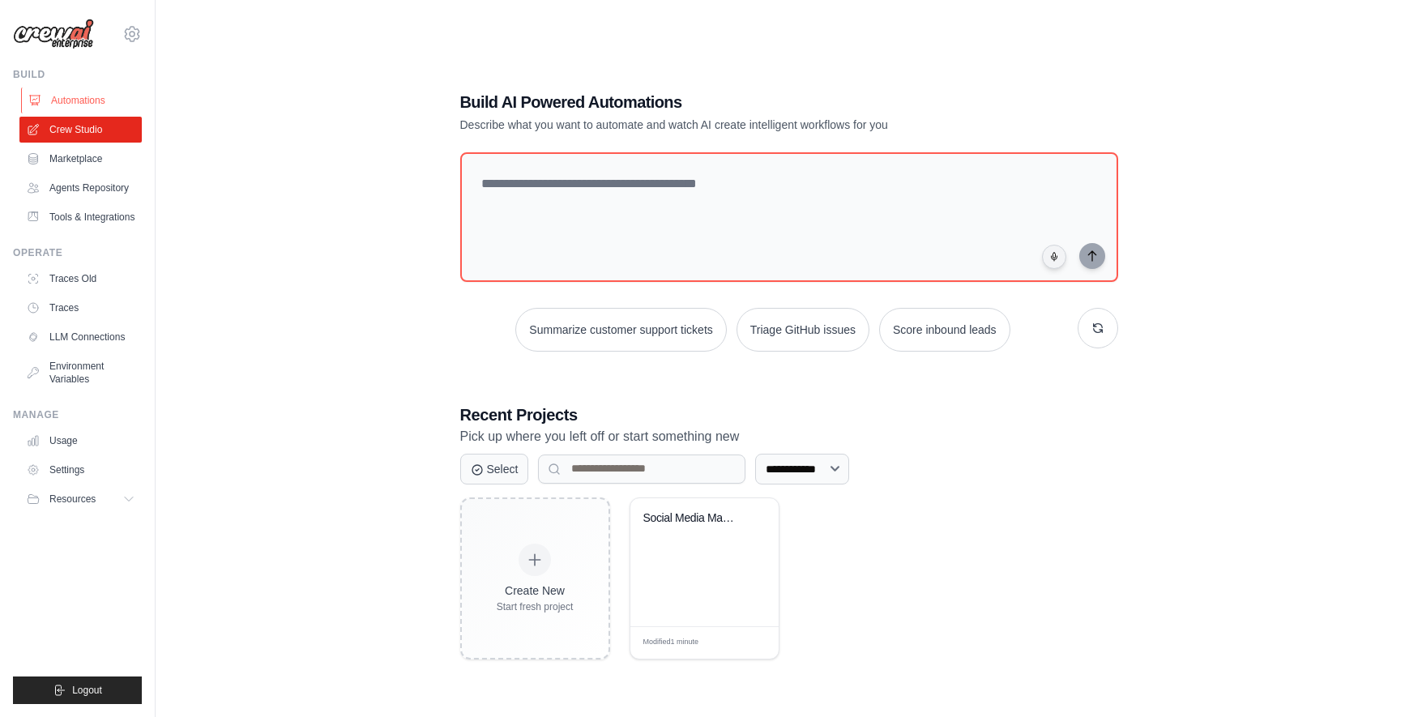
click at [106, 102] on link "Automations" at bounding box center [82, 101] width 122 height 26
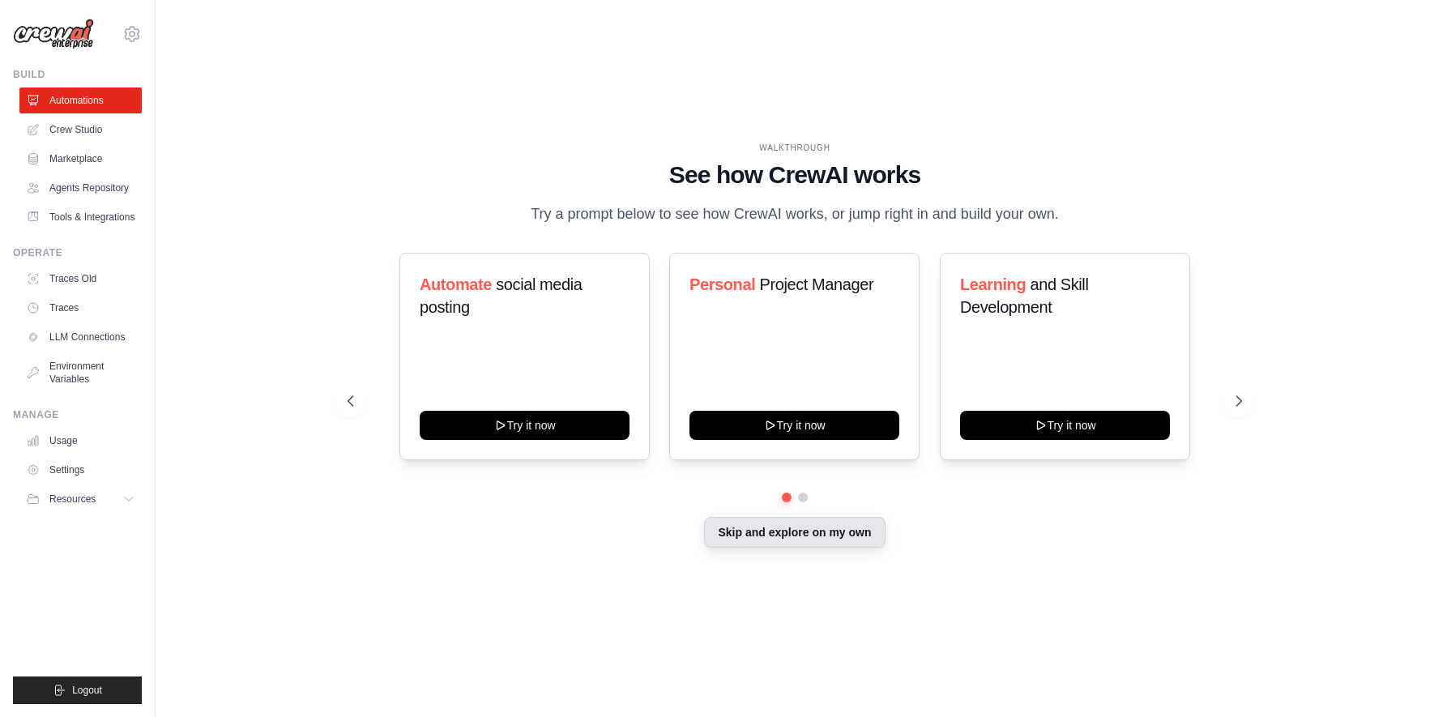
click at [858, 548] on button "Skip and explore on my own" at bounding box center [794, 532] width 181 height 31
